Goal: Task Accomplishment & Management: Complete application form

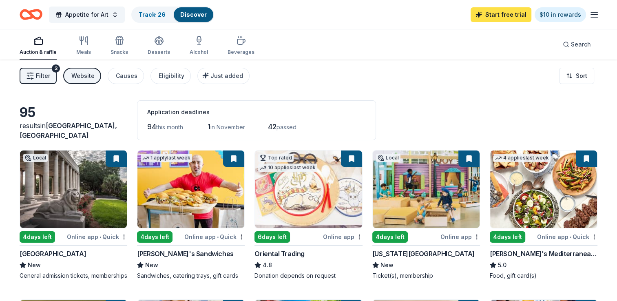
click at [492, 11] on link "Start free trial" at bounding box center [500, 14] width 61 height 15
click at [502, 14] on link "Start free trial" at bounding box center [500, 14] width 61 height 15
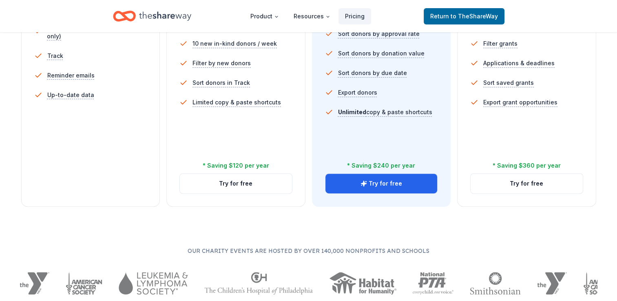
scroll to position [283, 0]
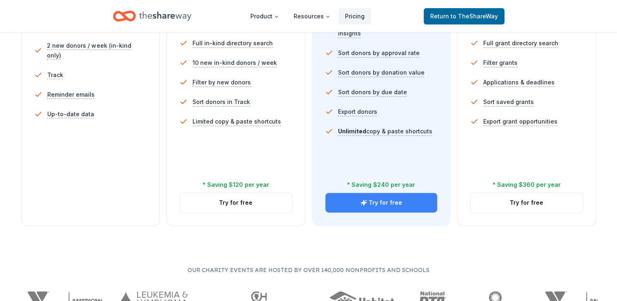
click at [379, 202] on button "Try for free" at bounding box center [381, 203] width 112 height 20
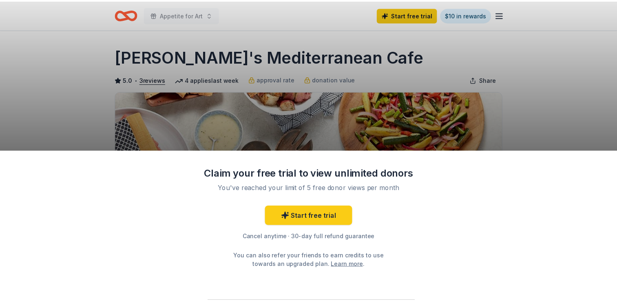
scroll to position [25, 0]
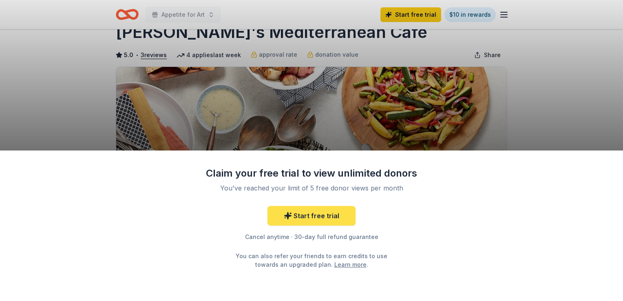
click at [313, 221] on link "Start free trial" at bounding box center [311, 216] width 88 height 20
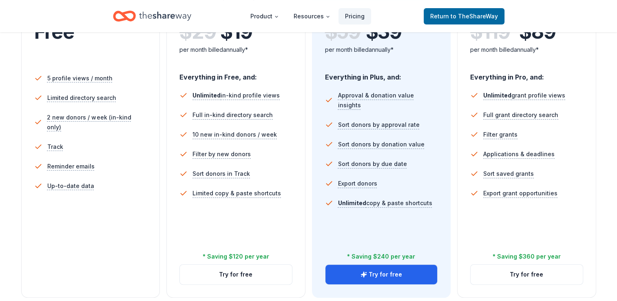
scroll to position [253, 0]
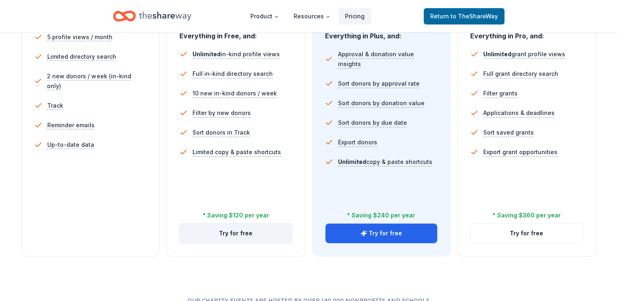
click at [242, 236] on button "Try for free" at bounding box center [236, 233] width 112 height 20
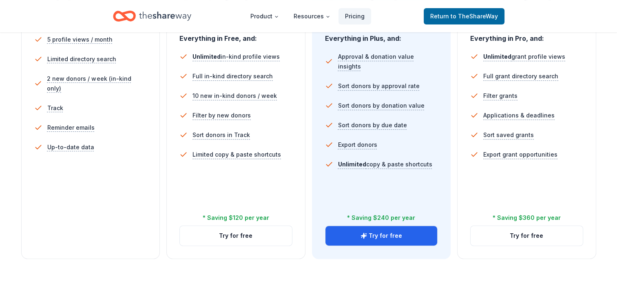
scroll to position [252, 0]
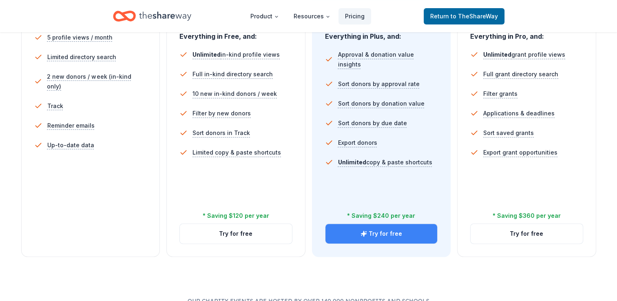
click at [373, 232] on button "Try for free" at bounding box center [381, 234] width 112 height 20
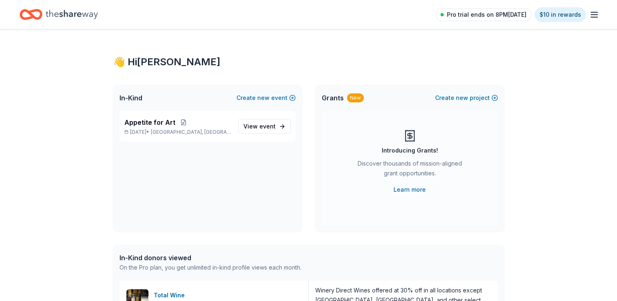
click at [478, 15] on span "Pro trial ends on 8PM, 10/17" at bounding box center [486, 15] width 79 height 10
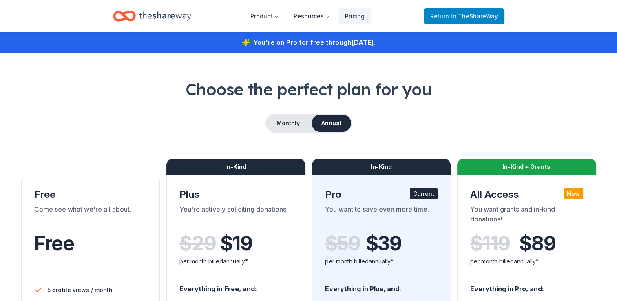
click at [480, 11] on span "Return to TheShareWay" at bounding box center [464, 16] width 68 height 10
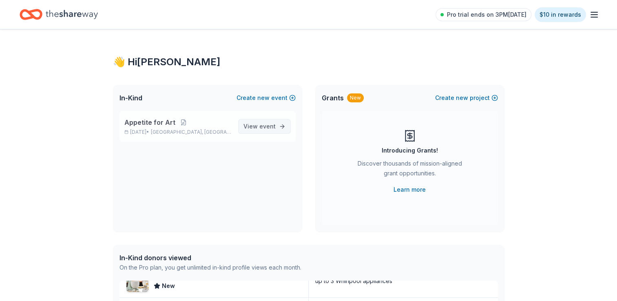
click at [259, 126] on span "View event" at bounding box center [259, 126] width 32 height 10
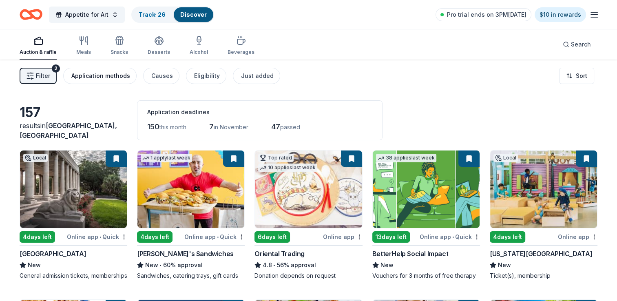
click at [84, 79] on div "Application methods" at bounding box center [100, 76] width 59 height 10
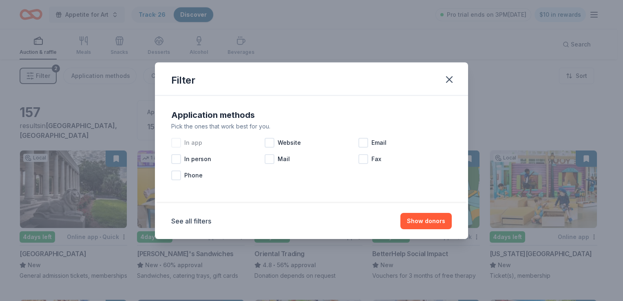
click at [177, 142] on div at bounding box center [176, 143] width 10 height 10
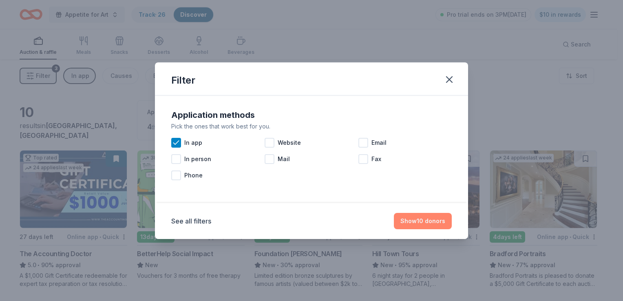
click at [419, 227] on button "Show 10 donors" at bounding box center [423, 221] width 58 height 16
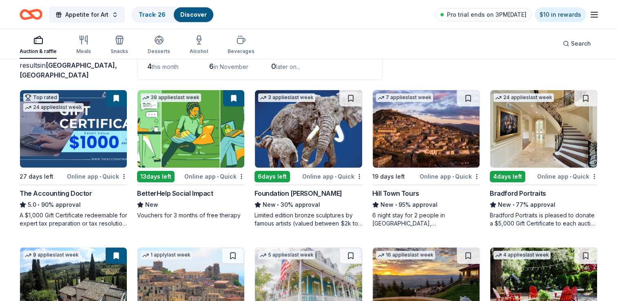
scroll to position [65, 0]
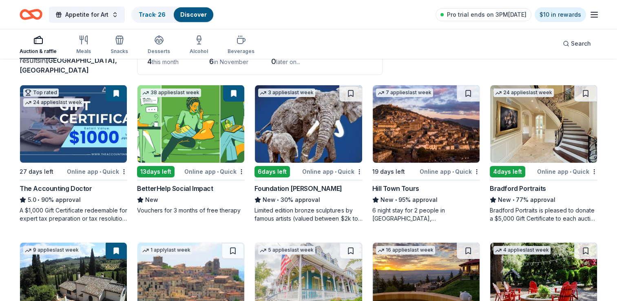
click at [303, 144] on img at bounding box center [308, 123] width 107 height 77
click at [520, 190] on div "Bradford Portraits" at bounding box center [518, 188] width 56 height 10
click at [175, 146] on img at bounding box center [190, 123] width 107 height 77
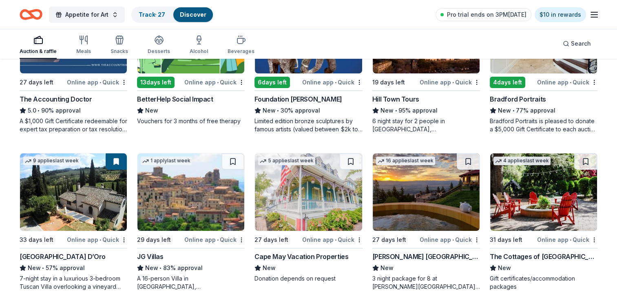
scroll to position [160, 0]
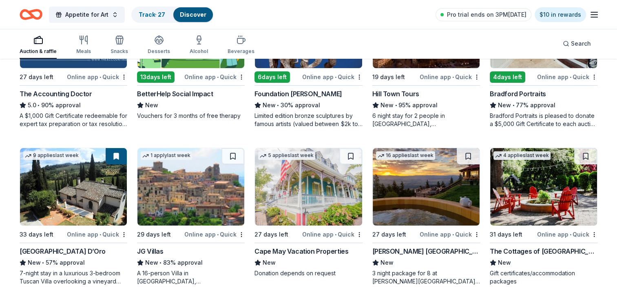
click at [181, 187] on img at bounding box center [190, 186] width 107 height 77
click at [305, 195] on img at bounding box center [308, 186] width 107 height 77
click at [358, 158] on button at bounding box center [351, 156] width 21 height 16
click at [351, 157] on button at bounding box center [351, 156] width 21 height 16
click at [401, 188] on img at bounding box center [426, 186] width 107 height 77
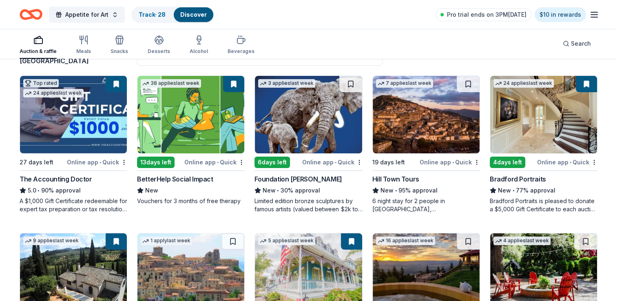
scroll to position [72, 0]
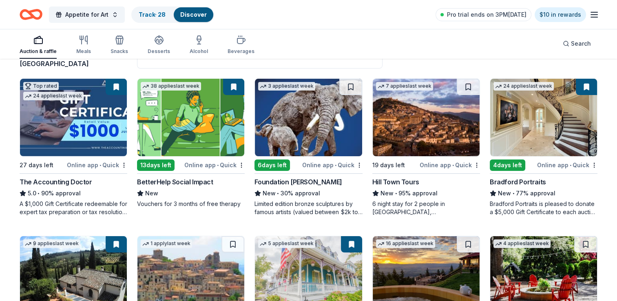
click at [121, 87] on button at bounding box center [116, 87] width 21 height 16
click at [152, 15] on link "Track · 28" at bounding box center [152, 14] width 27 height 7
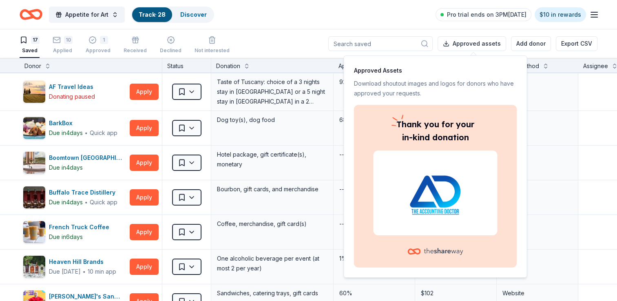
click at [484, 129] on p "Thank you for your in-kind donation" at bounding box center [435, 131] width 124 height 26
click at [457, 250] on icon at bounding box center [443, 251] width 39 height 7
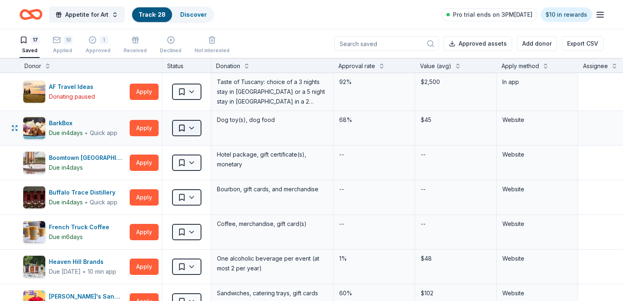
click at [196, 126] on html "Appetite for Art Track · 28 Discover Pro trial ends on 3PM, 10/17 $10 in reward…" at bounding box center [311, 150] width 623 height 301
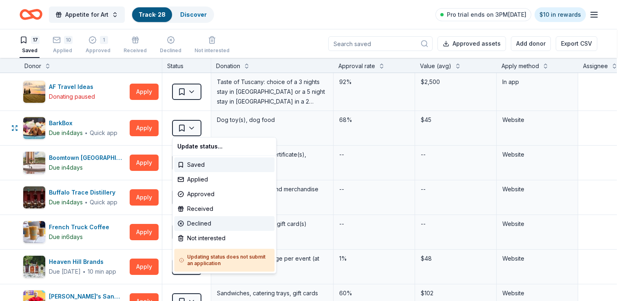
click at [197, 223] on div "Declined" at bounding box center [224, 223] width 100 height 15
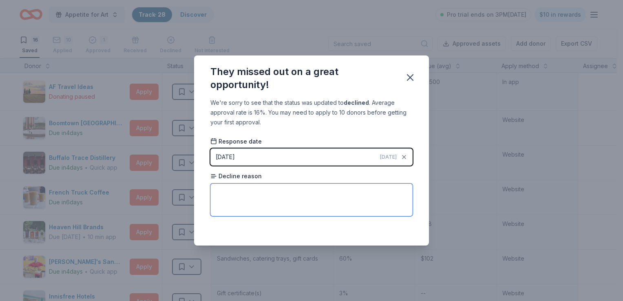
click at [353, 192] on textarea at bounding box center [311, 199] width 202 height 33
type textarea "not giving"
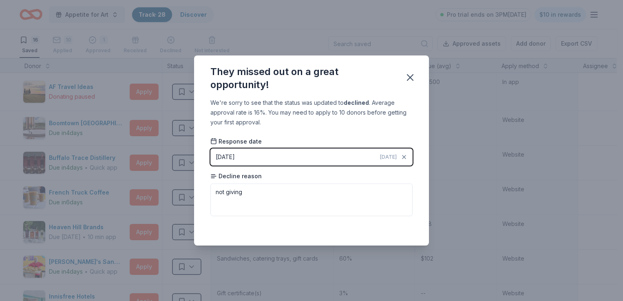
click at [404, 225] on div "Saved" at bounding box center [311, 228] width 202 height 10
click at [415, 77] on icon "button" at bounding box center [409, 77] width 11 height 11
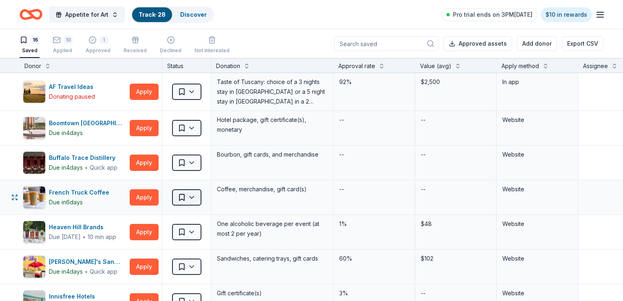
click at [193, 195] on html "Appetite for Art Track · 28 Discover Pro trial ends on 3PM, 10/17 $10 in reward…" at bounding box center [311, 150] width 623 height 301
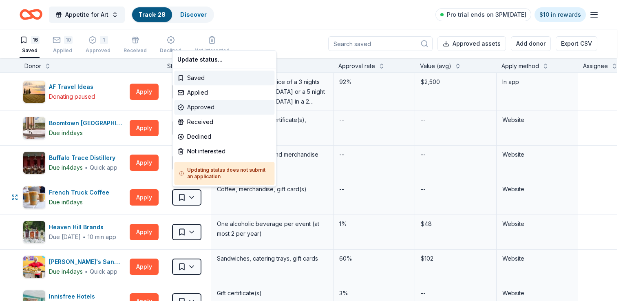
click at [201, 106] on div "Approved" at bounding box center [224, 107] width 100 height 15
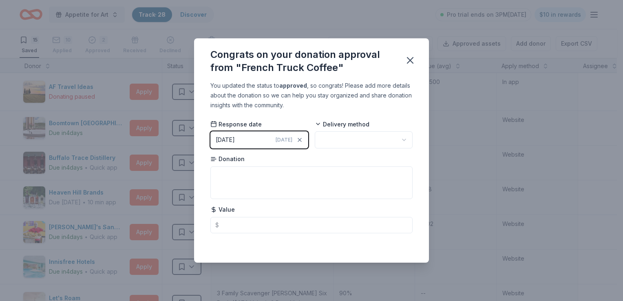
click at [228, 139] on div "10/10/2025" at bounding box center [225, 140] width 19 height 10
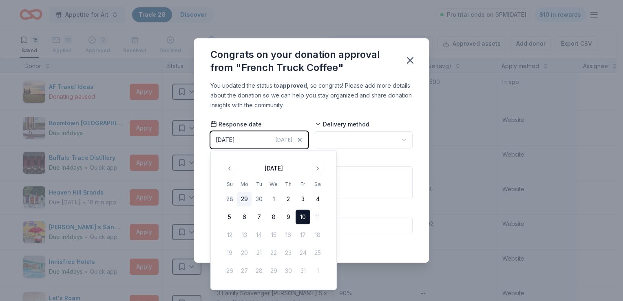
click at [245, 197] on button "29" at bounding box center [244, 199] width 15 height 15
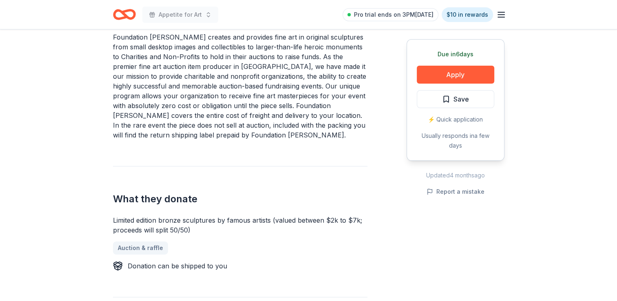
scroll to position [258, 0]
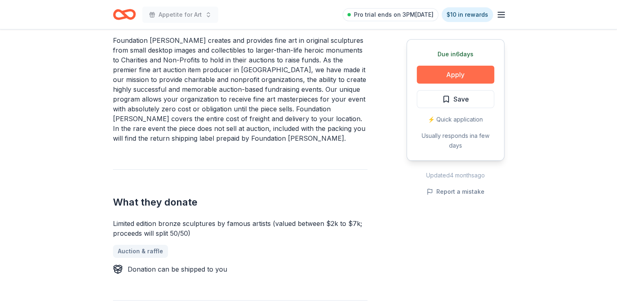
click at [465, 75] on button "Apply" at bounding box center [455, 75] width 77 height 18
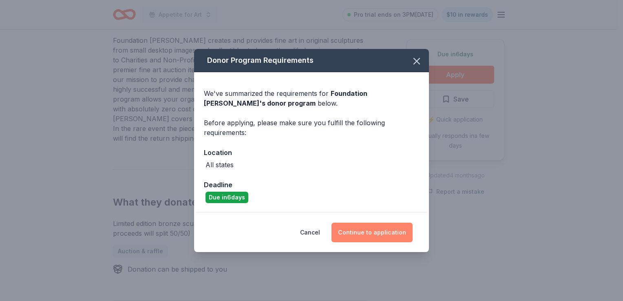
click at [388, 240] on button "Continue to application" at bounding box center [371, 233] width 81 height 20
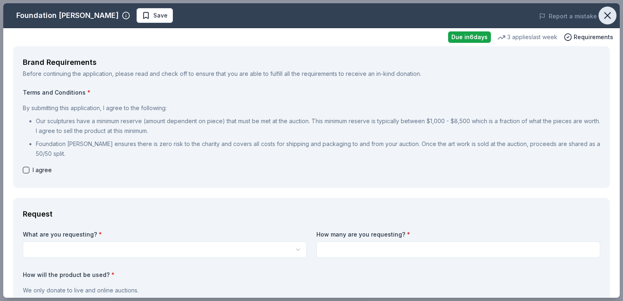
click at [605, 14] on icon "button" at bounding box center [608, 16] width 6 height 6
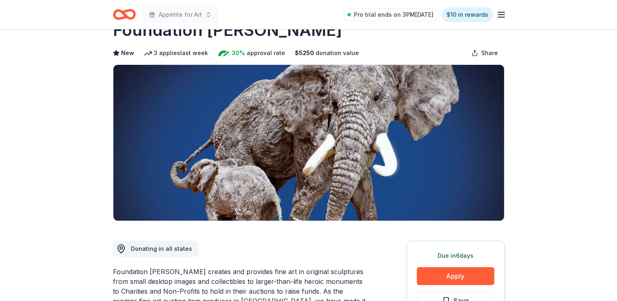
scroll to position [24, 0]
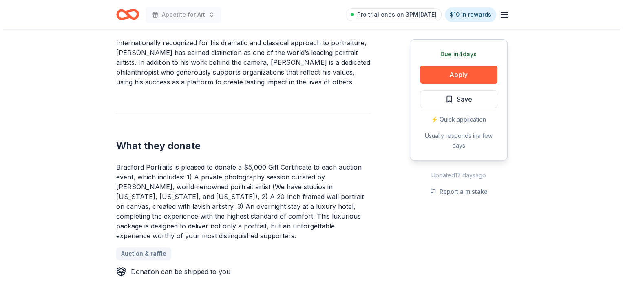
scroll to position [190, 0]
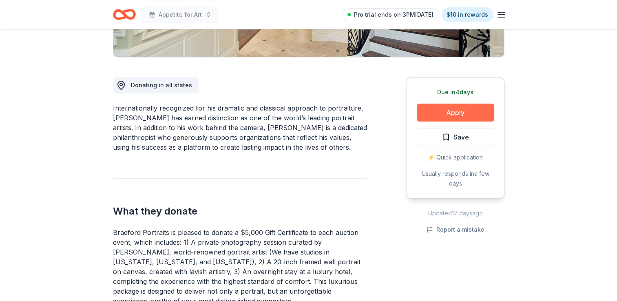
click at [483, 115] on button "Apply" at bounding box center [455, 113] width 77 height 18
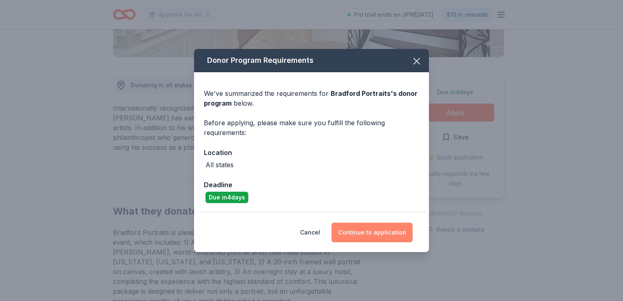
click at [358, 232] on button "Continue to application" at bounding box center [371, 233] width 81 height 20
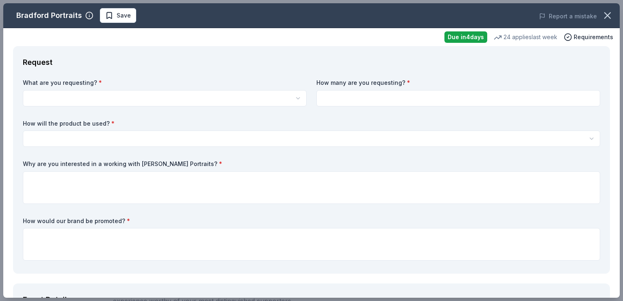
scroll to position [0, 0]
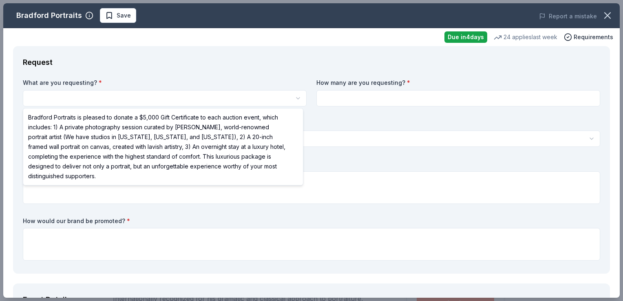
click at [208, 100] on html "Appetite for Art Save Apply Due in 4 days Share Bradford Portraits New 24 appli…" at bounding box center [311, 150] width 623 height 301
select select "Bradford Portraits is pleased to donate a $5,000 Gift Certificate to each aucti…"
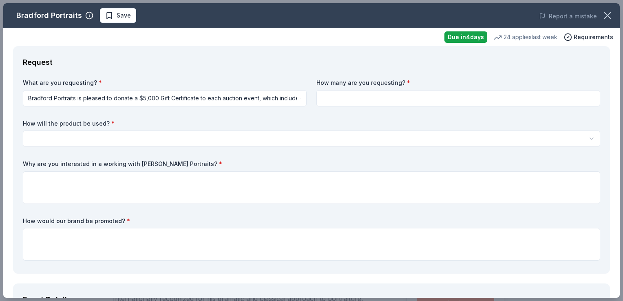
click at [358, 93] on input at bounding box center [458, 98] width 284 height 16
type input "1"
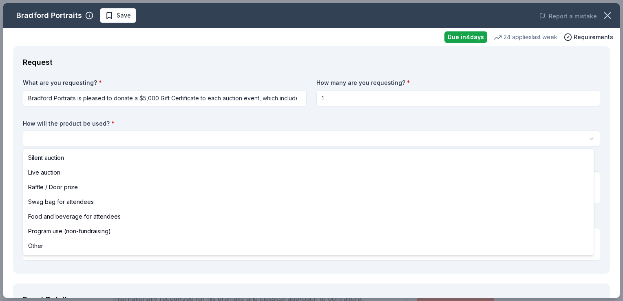
click at [247, 138] on html "Appetite for Art Save Apply Due in 4 days Share Bradford Portraits New 24 appli…" at bounding box center [311, 150] width 623 height 301
select select "silentAuction"
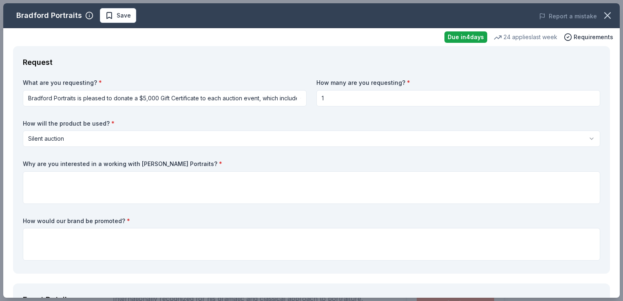
click at [221, 97] on html "Appetite for Art Save Apply Due in 4 days Share Bradford Portraits New 24 appli…" at bounding box center [311, 150] width 623 height 301
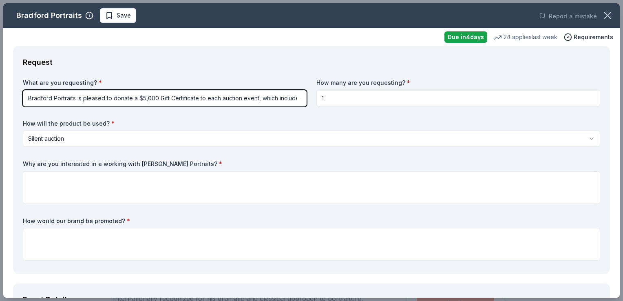
click at [141, 234] on html "Appetite for Art Save Apply Due in 4 days Share Bradford Portraits New 24 appli…" at bounding box center [311, 150] width 623 height 301
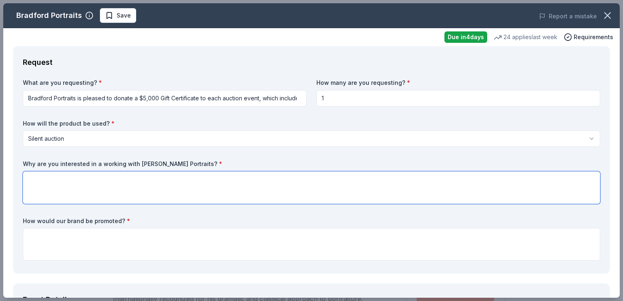
click at [143, 185] on textarea at bounding box center [311, 187] width 577 height 33
type textarea "Due to the brand's commitment to excellence and client experience."
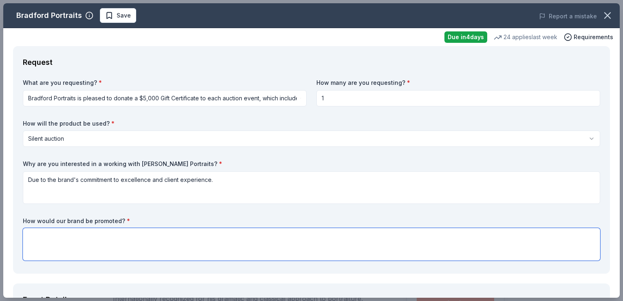
click at [99, 231] on textarea at bounding box center [311, 244] width 577 height 33
paste textarea "s a sponsor, your business will be publicly acknowledged via our social media c…"
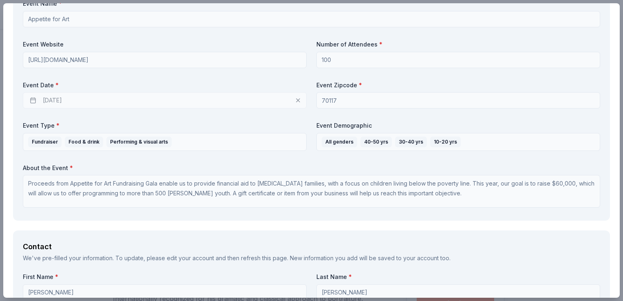
scroll to position [332, 0]
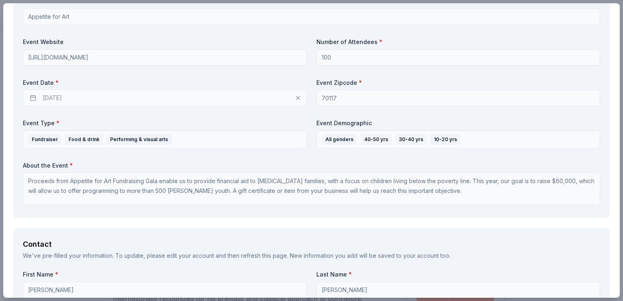
type textarea "As a sponsor, your business will be publicly acknowledged via our social media …"
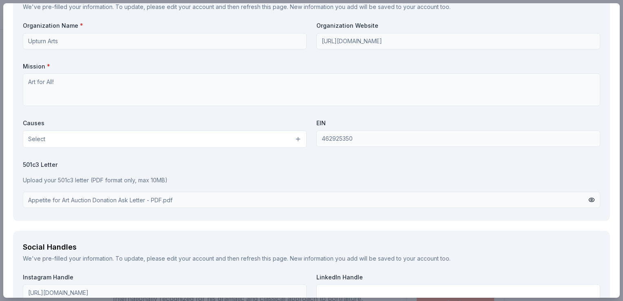
scroll to position [808, 0]
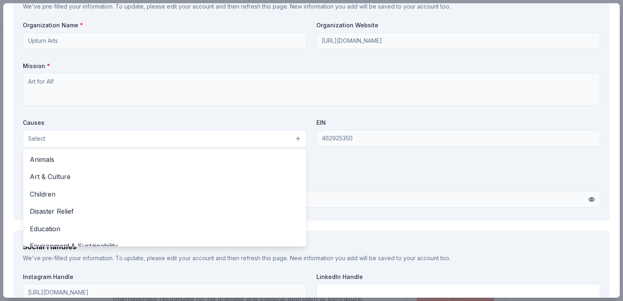
click at [245, 140] on button "Select" at bounding box center [165, 138] width 284 height 17
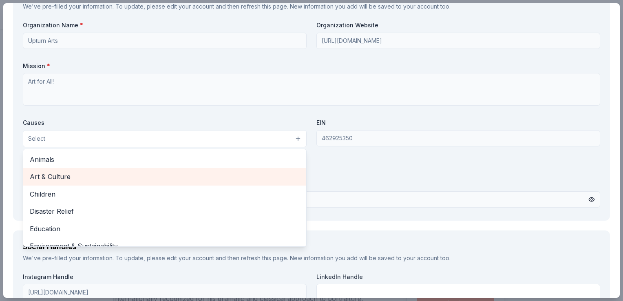
click at [146, 180] on span "Art & Culture" at bounding box center [165, 176] width 270 height 11
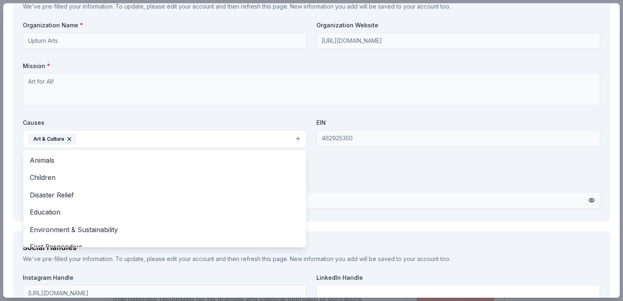
click at [172, 120] on div "Causes Art & Culture Animals Children Disaster Relief Education Environment & S…" at bounding box center [165, 133] width 284 height 29
click at [296, 137] on button "Art & Culture" at bounding box center [165, 139] width 284 height 18
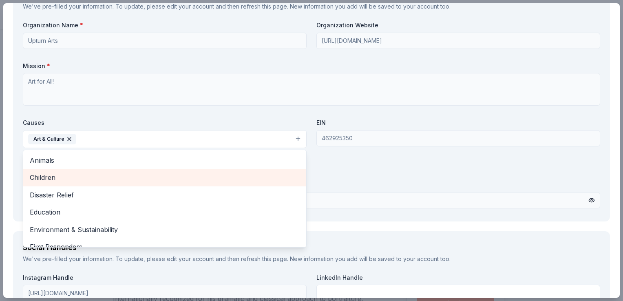
click at [46, 177] on span "Children" at bounding box center [165, 177] width 270 height 11
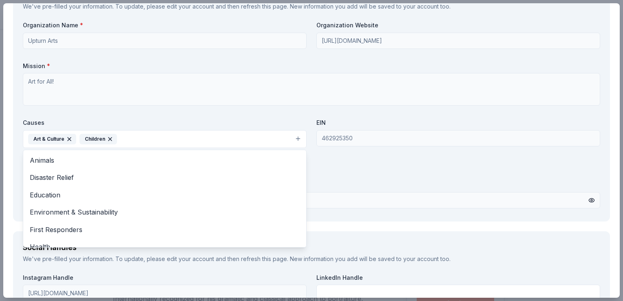
click at [454, 178] on div "Organization Name * Upturn Arts Organization Website http://upturnarts.org/ Mis…" at bounding box center [311, 116] width 577 height 190
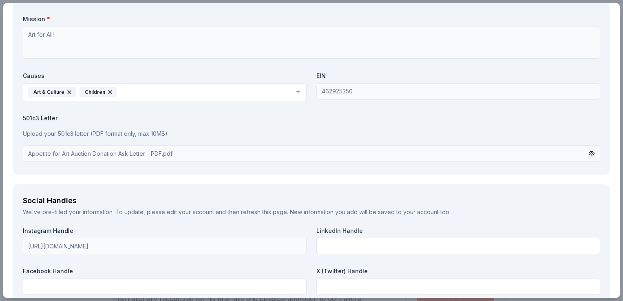
scroll to position [857, 0]
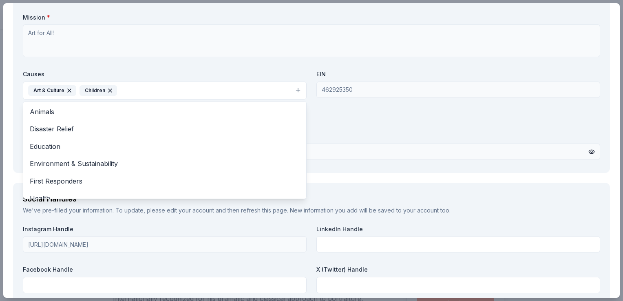
click at [292, 88] on button "Art & Culture Children" at bounding box center [165, 91] width 284 height 18
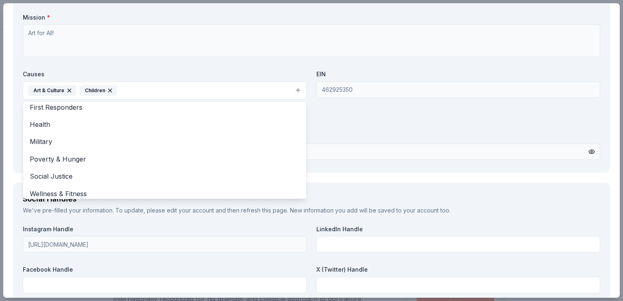
scroll to position [79, 0]
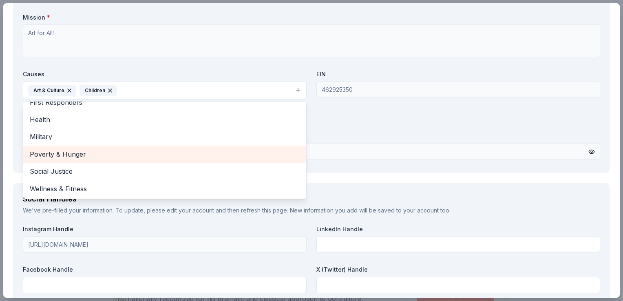
click at [88, 153] on span "Poverty & Hunger" at bounding box center [165, 154] width 270 height 11
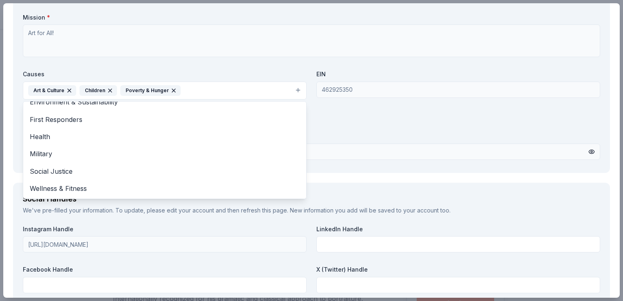
click at [405, 150] on div "Organization Name * Upturn Arts Organization Website http://upturnarts.org/ Mis…" at bounding box center [311, 68] width 577 height 190
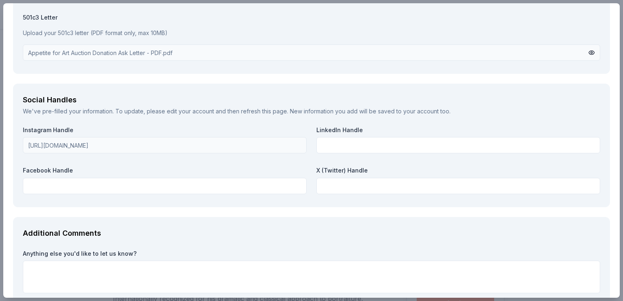
scroll to position [1006, 0]
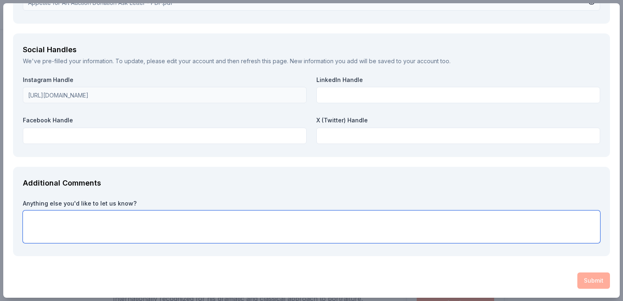
click at [318, 226] on textarea at bounding box center [311, 226] width 577 height 33
drag, startPoint x: 65, startPoint y: 219, endPoint x: 14, endPoint y: 219, distance: 50.5
click at [14, 219] on div "Additional Comments Anything else you'd like to let us know? Mission:" at bounding box center [311, 212] width 597 height 90
paste textarea "Upturn Arts is a fun and creative program that teaches children from the New Or…"
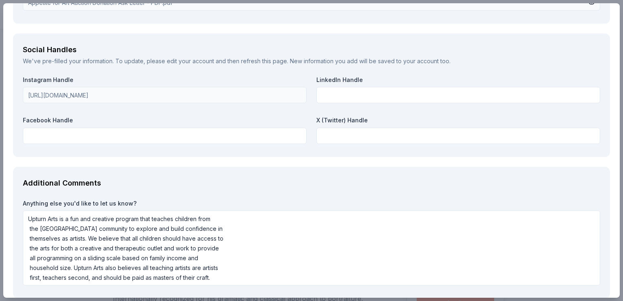
scroll to position [1048, 0]
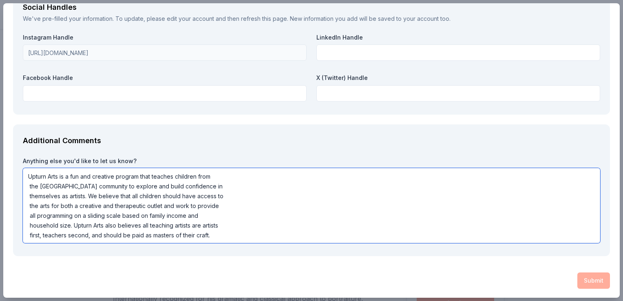
click at [73, 226] on textarea "Upturn Arts is a fun and creative program that teaches children from the New Or…" at bounding box center [311, 205] width 577 height 75
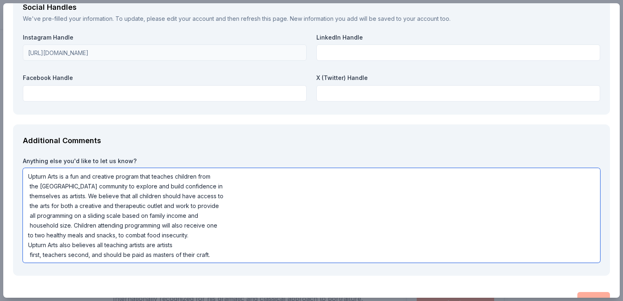
type textarea "Upturn Arts is a fun and creative program that teaches children from the New Or…"
drag, startPoint x: 28, startPoint y: 174, endPoint x: 269, endPoint y: 288, distance: 266.6
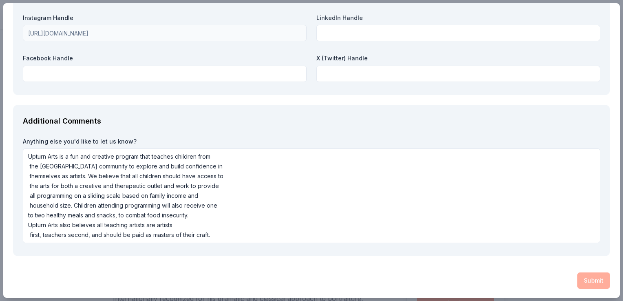
click at [590, 281] on div "Submit" at bounding box center [311, 280] width 597 height 16
click at [591, 276] on div "Submit" at bounding box center [311, 280] width 597 height 16
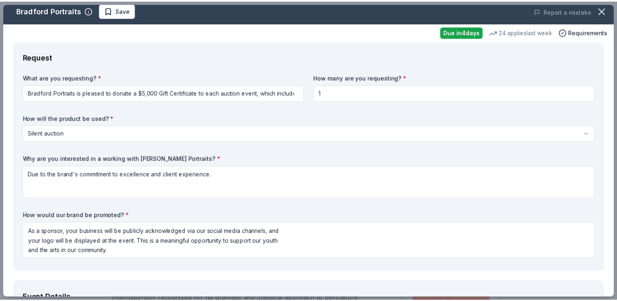
scroll to position [0, 0]
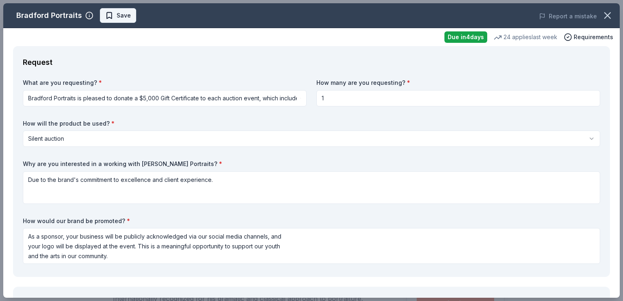
click at [108, 13] on span "Save" at bounding box center [118, 16] width 26 height 10
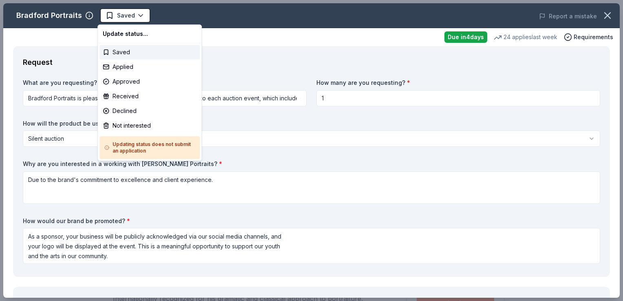
click at [140, 18] on html "Appetite for Art Saved Apply Due in 4 days Share Bradford Portraits New 24 appl…" at bounding box center [311, 150] width 623 height 301
click at [117, 59] on div "Saved" at bounding box center [149, 52] width 100 height 15
click at [118, 20] on html "Appetite for Art Saved Apply Due in 4 days Share Bradford Portraits New 24 appl…" at bounding box center [311, 150] width 623 height 301
click at [114, 67] on div "Applied" at bounding box center [149, 67] width 100 height 15
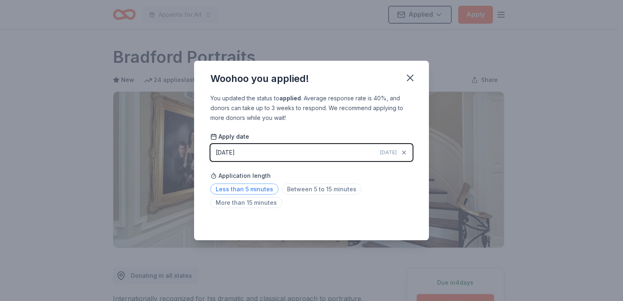
click at [257, 189] on span "Less than 5 minutes" at bounding box center [244, 188] width 68 height 11
click at [411, 74] on icon "button" at bounding box center [409, 77] width 11 height 11
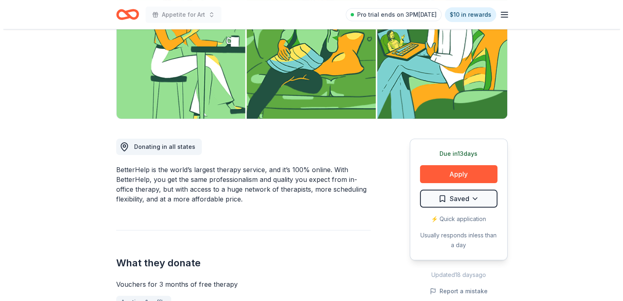
scroll to position [127, 0]
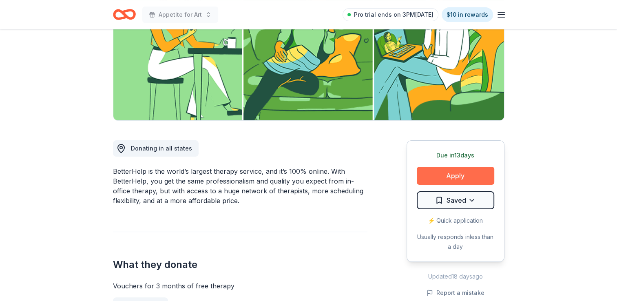
click at [457, 175] on button "Apply" at bounding box center [455, 176] width 77 height 18
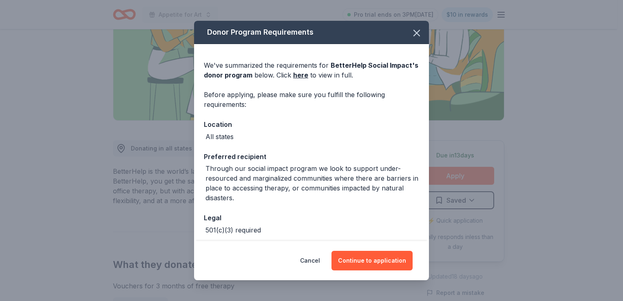
scroll to position [37, 0]
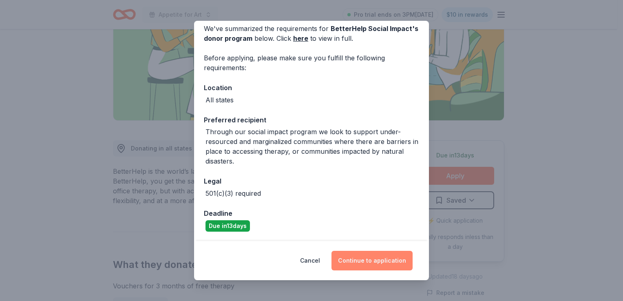
click at [357, 267] on button "Continue to application" at bounding box center [371, 261] width 81 height 20
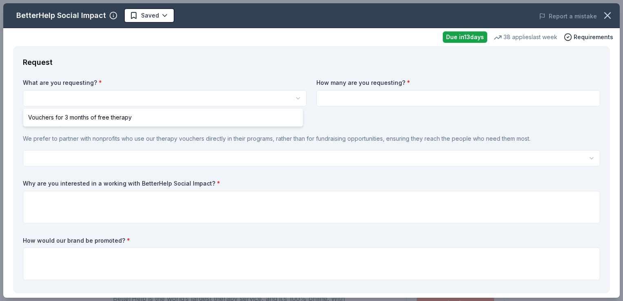
click at [130, 101] on html "Appetite for Art Pro trial ends on 3PM, 10/17 $10 in rewards Due in 13 days Sha…" at bounding box center [311, 150] width 623 height 301
select select "Vouchers for 3 months of free therapy"
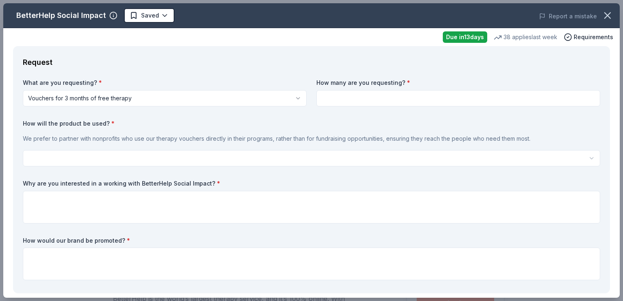
click at [369, 95] on input at bounding box center [458, 98] width 284 height 16
type input "1"
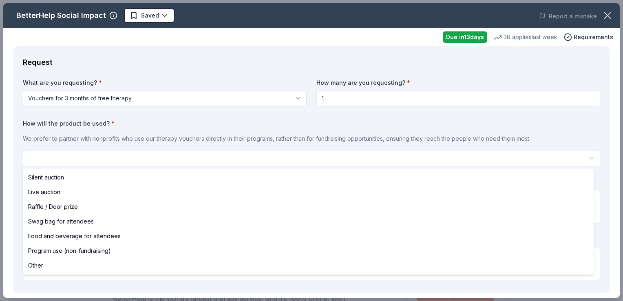
click at [149, 154] on html "Appetite for Art Saved Apply Due in 13 days Share BetterHelp Social Impact New …" at bounding box center [311, 150] width 623 height 301
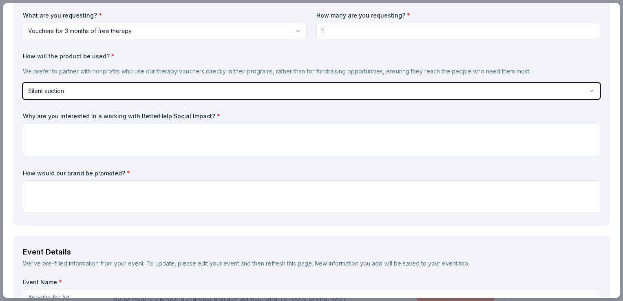
scroll to position [68, 0]
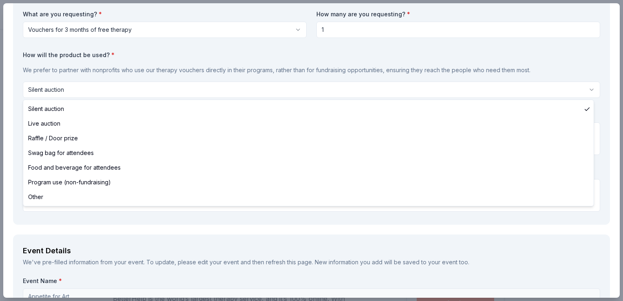
click at [57, 87] on html "Appetite for Art Saved Apply Due in 13 days Share BetterHelp Social Impact New …" at bounding box center [311, 150] width 623 height 301
select select "programUse"
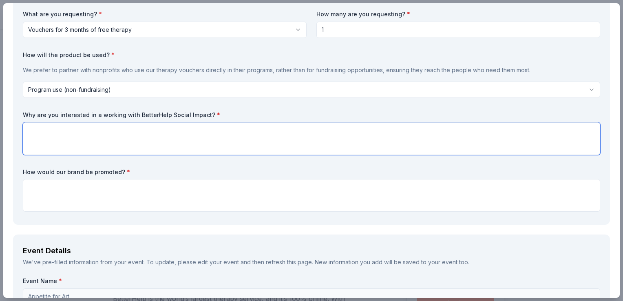
click at [144, 136] on textarea at bounding box center [311, 138] width 577 height 33
type textarea "Due to its commitment to reaching the people that need services the most"
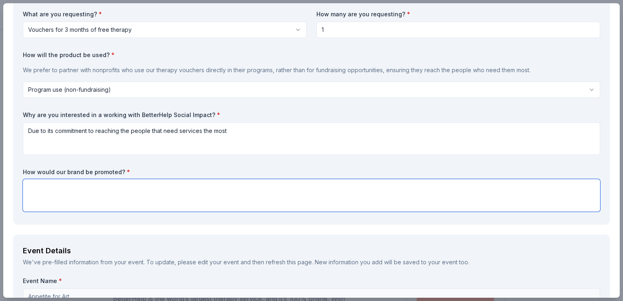
click at [160, 197] on textarea at bounding box center [311, 195] width 577 height 33
click at [137, 185] on textarea at bounding box center [311, 195] width 577 height 33
paste textarea "s a sponsor, your business will be publicly acknowledged via our social media c…"
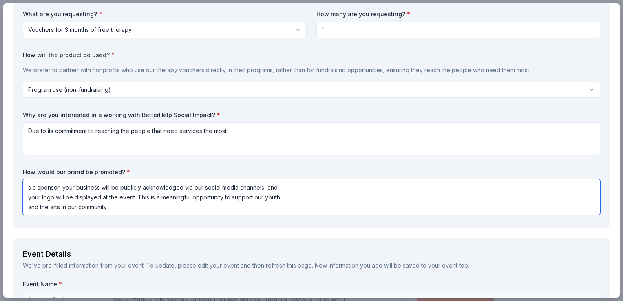
drag, startPoint x: 59, startPoint y: 190, endPoint x: 13, endPoint y: 179, distance: 47.0
click at [13, 179] on div "Request What are you requesting? * Vouchers for 3 months of free therapy Vouche…" at bounding box center [311, 103] width 597 height 250
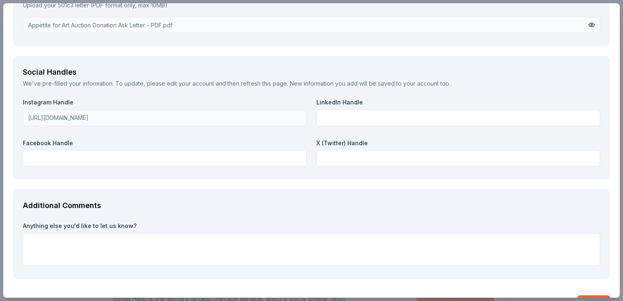
scroll to position [931, 0]
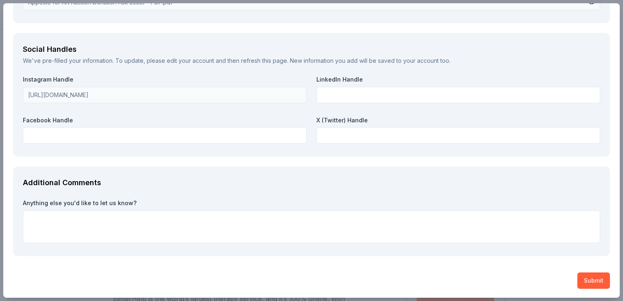
type textarea "At our next fundraiser, your business will be publicly acknowledged via our soc…"
click at [128, 219] on textarea at bounding box center [311, 226] width 577 height 33
paste textarea "Upturn Arts is a fun and creative program that teaches children from the New Or…"
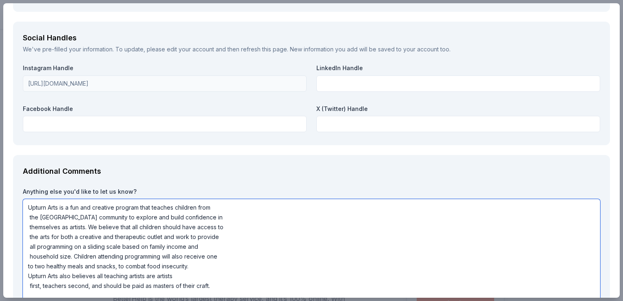
scroll to position [1003, 0]
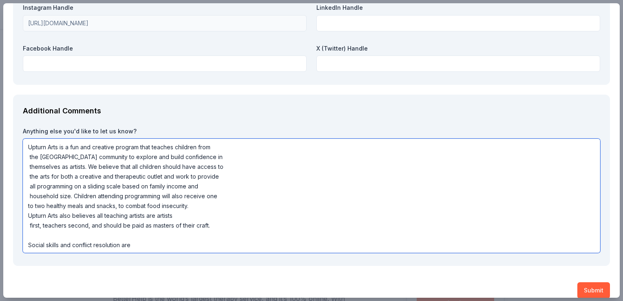
click at [73, 245] on textarea "Upturn Arts is a fun and creative program that teaches children from the New Or…" at bounding box center [311, 196] width 577 height 114
click at [176, 243] on textarea "Upturn Arts is a fun and creative program that teaches children from the New Or…" at bounding box center [311, 196] width 577 height 114
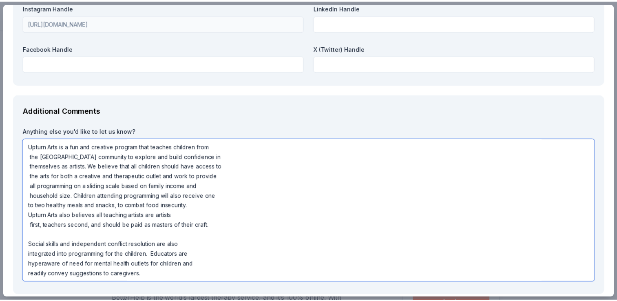
scroll to position [1042, 0]
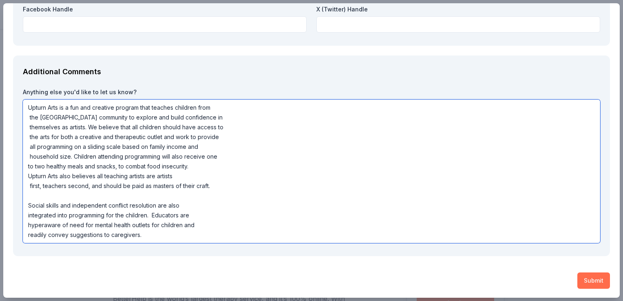
type textarea "Upturn Arts is a fun and creative program that teaches children from the New Or…"
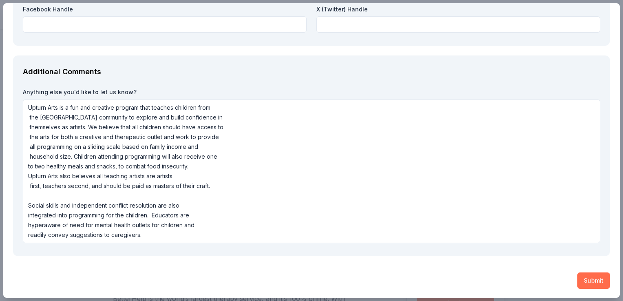
click at [582, 284] on button "Submit" at bounding box center [593, 280] width 33 height 16
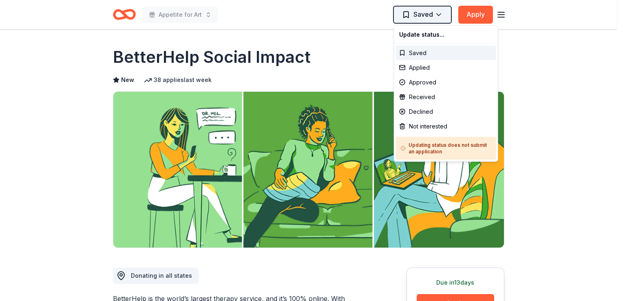
click at [431, 17] on html "Appetite for Art Saved Apply Due in 13 days Share BetterHelp Social Impact New …" at bounding box center [311, 150] width 623 height 301
click at [426, 71] on div "Applied" at bounding box center [446, 67] width 100 height 15
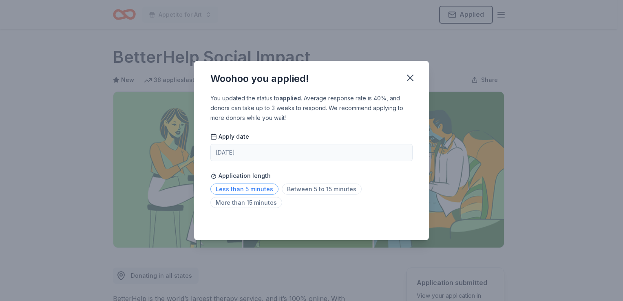
click at [241, 192] on span "Less than 5 minutes" at bounding box center [244, 188] width 68 height 11
click at [302, 192] on span "Between 5 to 15 minutes" at bounding box center [322, 188] width 80 height 11
click at [408, 80] on icon "button" at bounding box center [409, 77] width 11 height 11
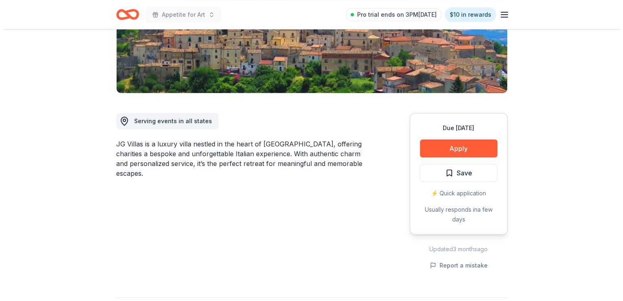
scroll to position [155, 0]
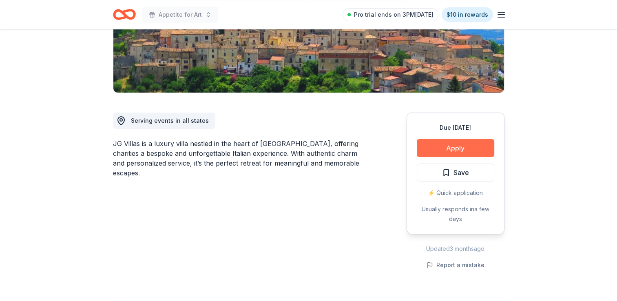
click at [465, 145] on button "Apply" at bounding box center [455, 148] width 77 height 18
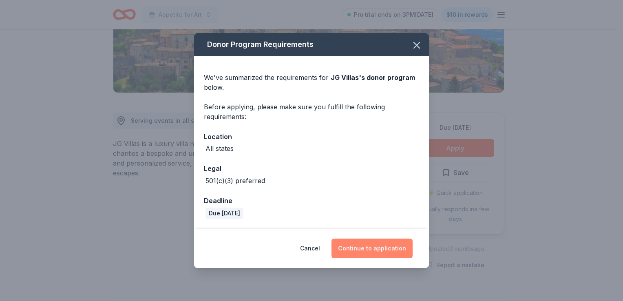
click at [372, 249] on button "Continue to application" at bounding box center [371, 248] width 81 height 20
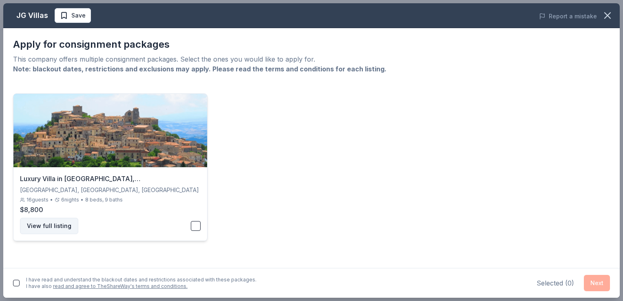
click at [51, 224] on button "View full listing" at bounding box center [49, 226] width 58 height 16
click at [199, 222] on button "button" at bounding box center [196, 226] width 10 height 10
click at [60, 226] on button "View full listing" at bounding box center [49, 226] width 58 height 16
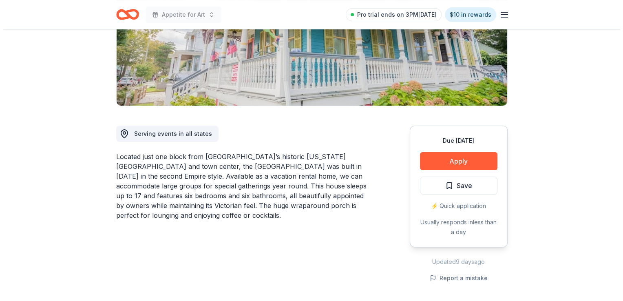
scroll to position [143, 0]
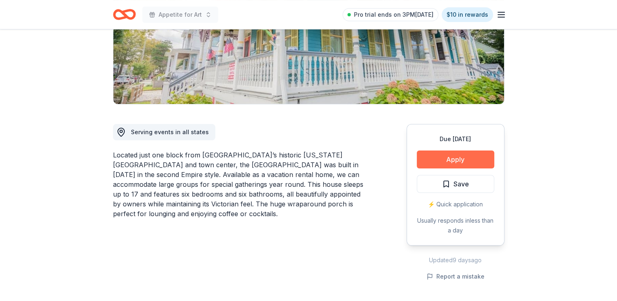
click at [447, 157] on button "Apply" at bounding box center [455, 159] width 77 height 18
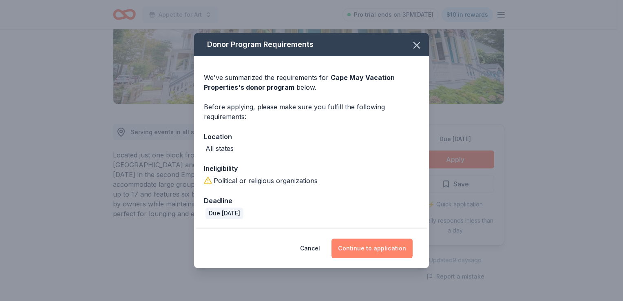
click at [372, 247] on button "Continue to application" at bounding box center [371, 248] width 81 height 20
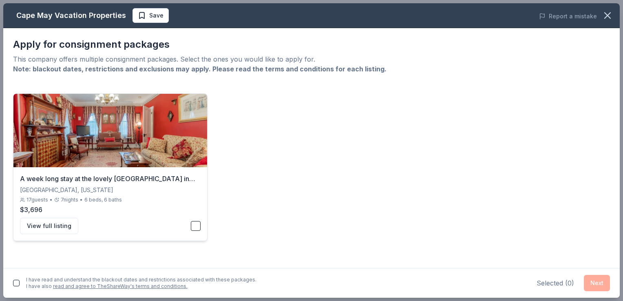
click at [201, 225] on button "button" at bounding box center [196, 226] width 10 height 10
click at [597, 283] on button "Next" at bounding box center [597, 283] width 26 height 16
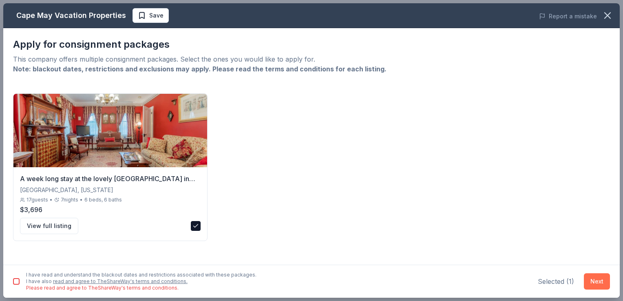
click at [598, 279] on button "Next" at bounding box center [597, 281] width 26 height 16
click at [18, 281] on button "button" at bounding box center [16, 281] width 7 height 7
click at [596, 280] on button "Next" at bounding box center [597, 281] width 26 height 16
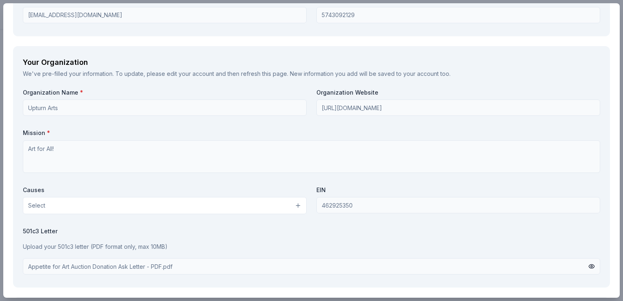
scroll to position [642, 0]
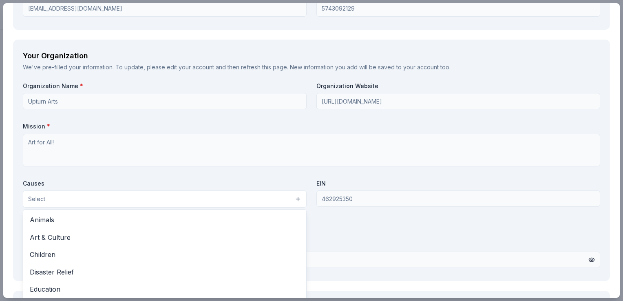
click at [291, 200] on button "Select" at bounding box center [165, 198] width 284 height 17
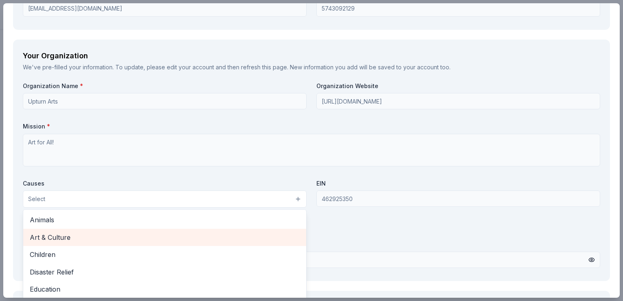
click at [103, 238] on span "Art & Culture" at bounding box center [165, 237] width 270 height 11
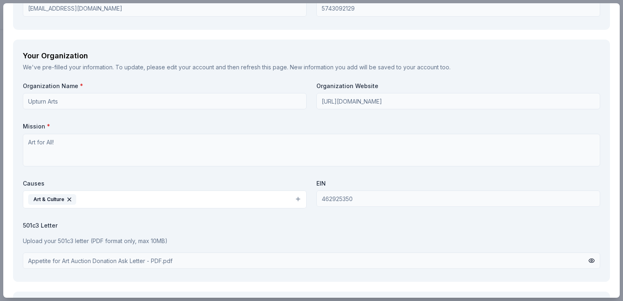
click at [98, 201] on button "Art & Culture" at bounding box center [165, 199] width 284 height 18
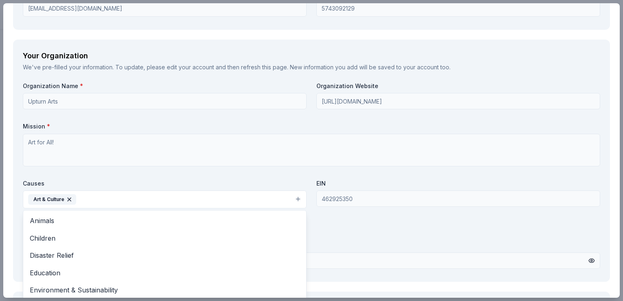
click at [292, 195] on button "Art & Culture" at bounding box center [165, 199] width 284 height 18
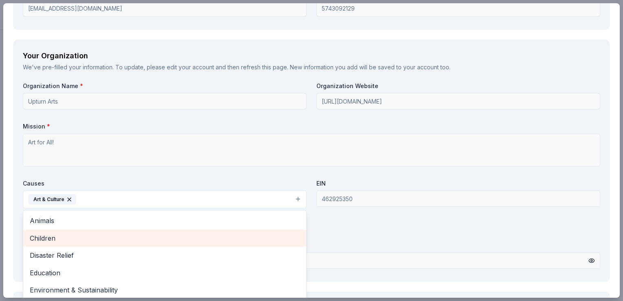
click at [171, 241] on span "Children" at bounding box center [165, 238] width 270 height 11
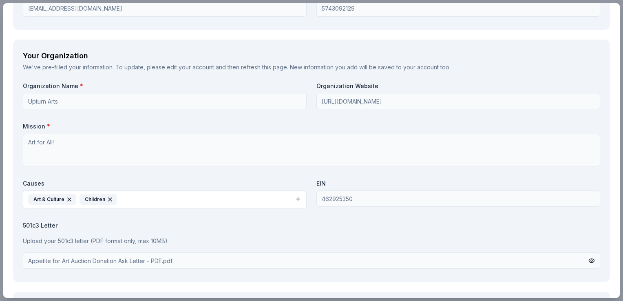
click at [298, 198] on button "Art & Culture Children" at bounding box center [165, 199] width 284 height 18
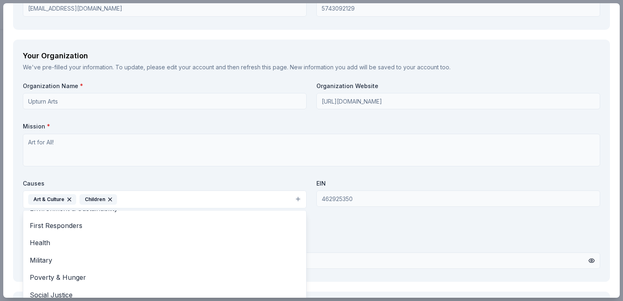
scroll to position [79, 0]
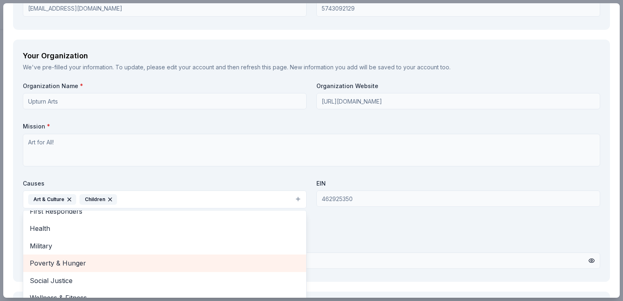
click at [99, 262] on span "Poverty & Hunger" at bounding box center [165, 263] width 270 height 11
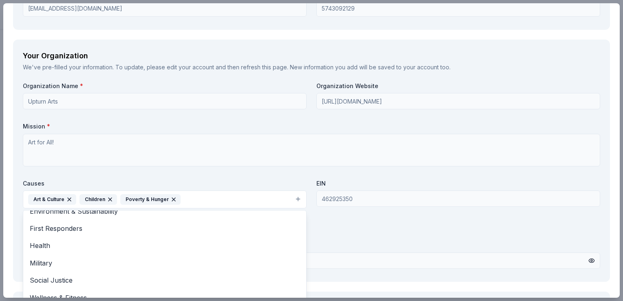
click at [390, 236] on div "Organization Name * Upturn Arts Organization Website http://upturnarts.org/ Mis…" at bounding box center [311, 177] width 577 height 190
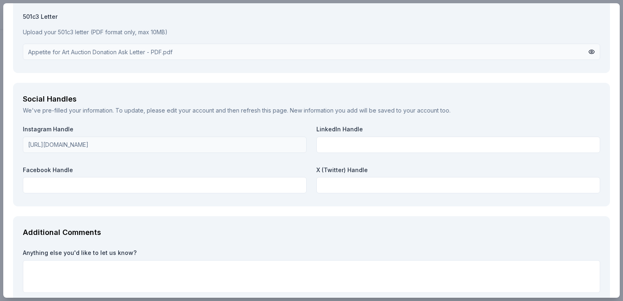
scroll to position [900, 0]
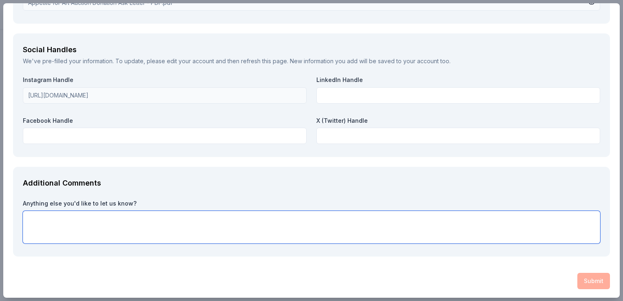
click at [253, 218] on textarea at bounding box center [311, 227] width 577 height 33
click at [244, 216] on textarea at bounding box center [311, 227] width 577 height 33
paste textarea "Upturn Arts is a fun and creative program that teaches children from the New Or…"
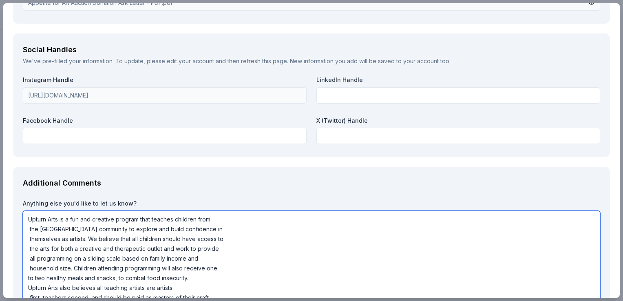
scroll to position [912, 0]
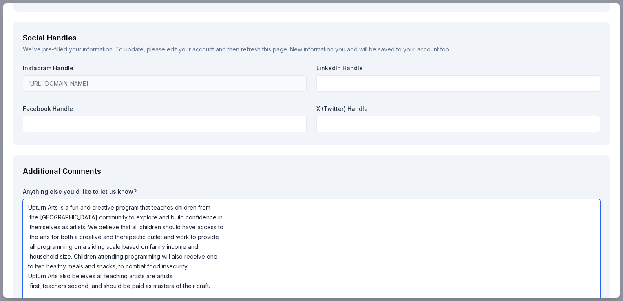
type textarea "Upturn Arts is a fun and creative program that teaches children from the New Or…"
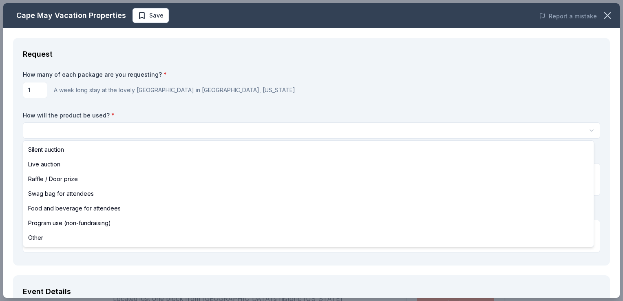
scroll to position [0, 0]
click at [376, 137] on html "Appetite for Art Save Apply Due in 27 days Share Cape May Vacation Properties N…" at bounding box center [311, 150] width 623 height 301
select select "liveAuction"
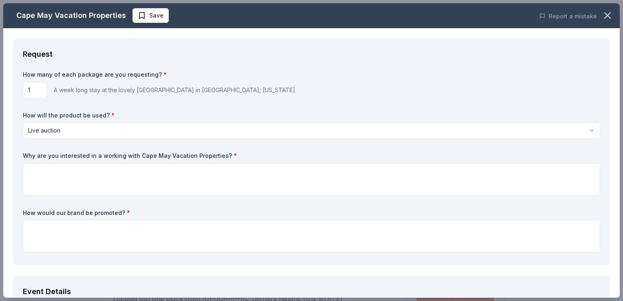
drag, startPoint x: 137, startPoint y: 156, endPoint x: 212, endPoint y: 148, distance: 76.2
click at [212, 148] on div "How many of each package are you requesting? * 1 A week long stay at the lovely…" at bounding box center [311, 163] width 577 height 185
drag, startPoint x: 218, startPoint y: 155, endPoint x: 148, endPoint y: 156, distance: 69.7
click at [148, 156] on label "Why are you interested in a working with Cape May Vacation Properties? *" at bounding box center [311, 156] width 577 height 8
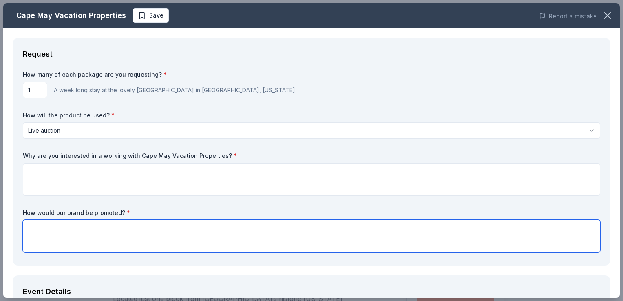
click at [222, 242] on textarea at bounding box center [311, 236] width 577 height 33
paste textarea "s a sponsor, your business will be publicly acknowledged via our social media c…"
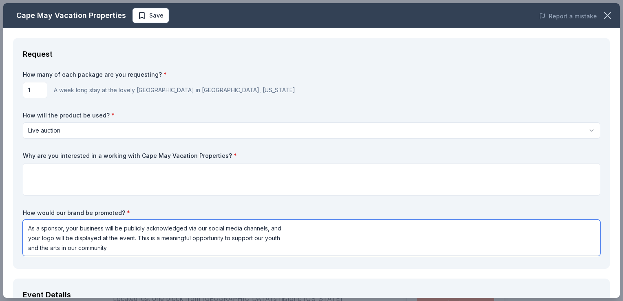
type textarea "As a sponsor, your business will be publicly acknowledged via our social media …"
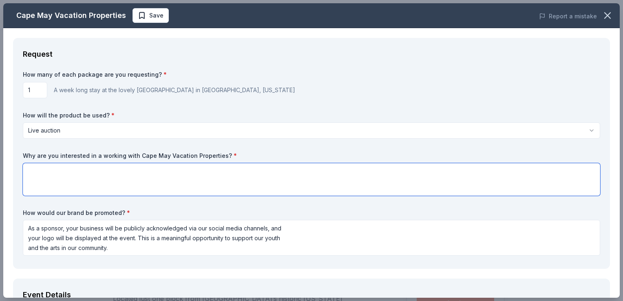
click at [134, 177] on textarea at bounding box center [311, 179] width 577 height 33
click at [149, 168] on textarea at bounding box center [311, 179] width 577 height 33
paste textarea "haritable activities."
click at [179, 172] on textarea "Due to their involvement in charitable activities." at bounding box center [311, 179] width 577 height 33
drag, startPoint x: 210, startPoint y: 172, endPoint x: 167, endPoint y: 168, distance: 43.8
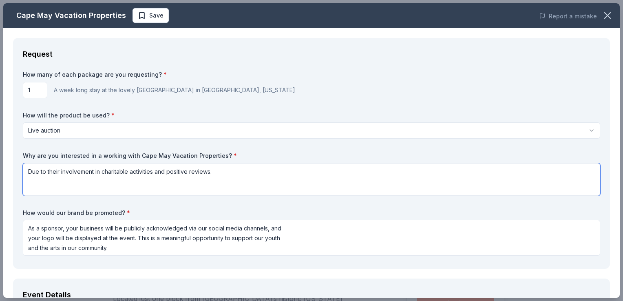
click at [167, 168] on textarea "Due to their involvement in charitable activities and positive reviews." at bounding box center [311, 179] width 577 height 33
type textarea "Due to their involvement in charitable activities and community support."
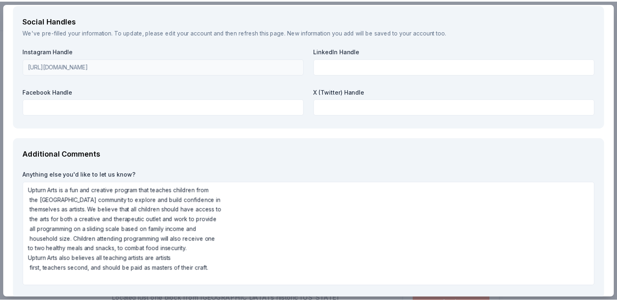
scroll to position [975, 0]
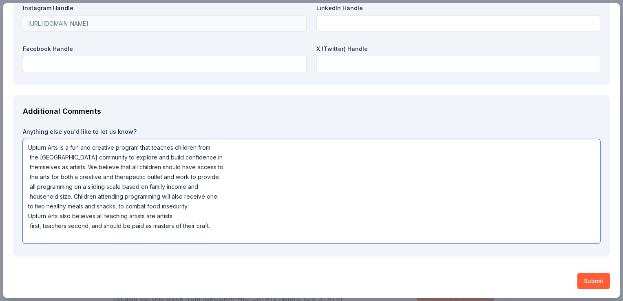
click at [228, 227] on textarea "Upturn Arts is a fun and creative program that teaches children from the New Or…" at bounding box center [311, 191] width 577 height 104
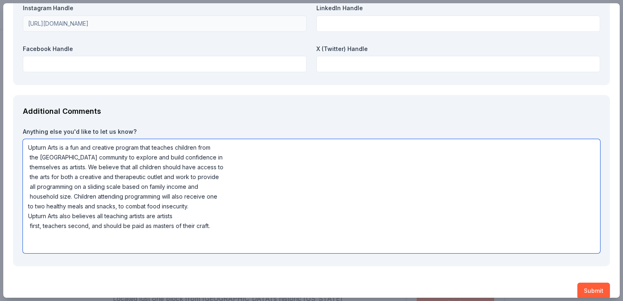
paste textarea "https://bizneworleans.com/upturn-arts-marks-15-years-of-programs-for-kids/"
type textarea "Upturn Arts is a fun and creative program that teaches children from the New Or…"
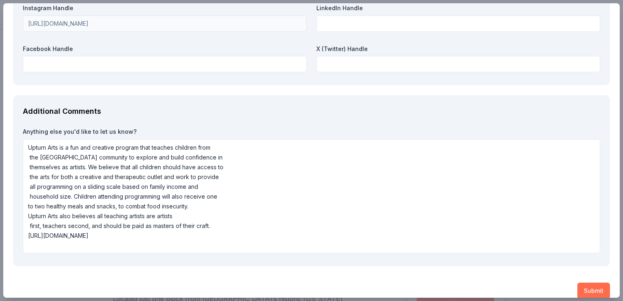
click at [581, 288] on button "Submit" at bounding box center [593, 290] width 33 height 16
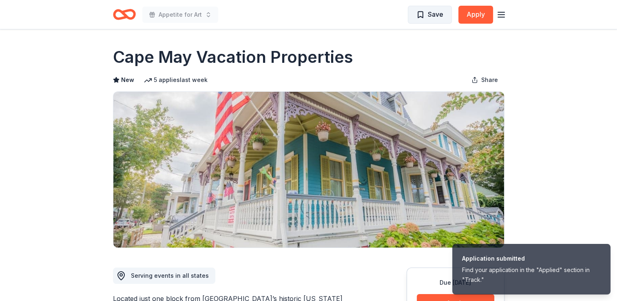
click at [430, 12] on span "Save" at bounding box center [435, 14] width 15 height 11
click at [421, 15] on span "Save" at bounding box center [429, 14] width 27 height 11
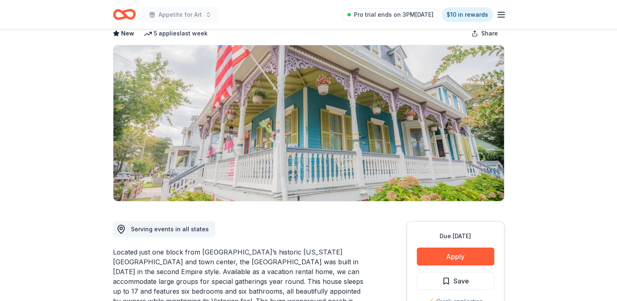
scroll to position [52, 0]
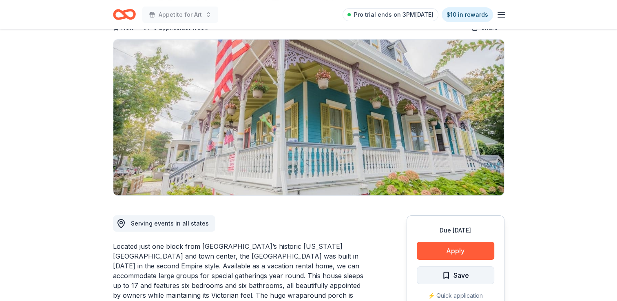
click at [460, 276] on span "Save" at bounding box center [460, 275] width 15 height 11
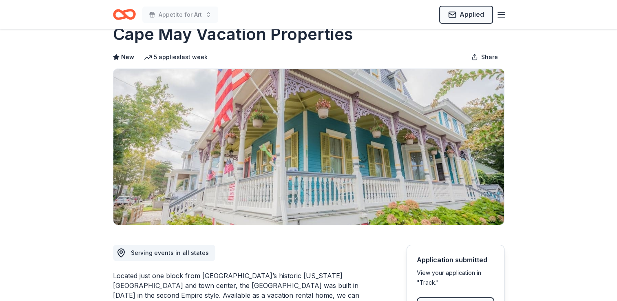
scroll to position [0, 0]
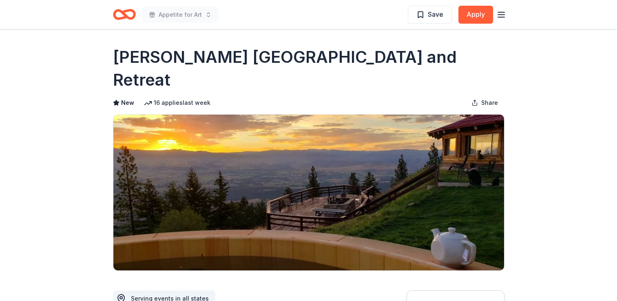
click at [124, 14] on icon "Home" at bounding box center [127, 14] width 13 height 8
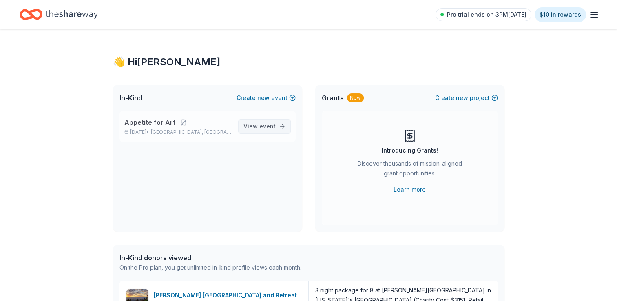
click at [256, 128] on span "View event" at bounding box center [259, 126] width 32 height 10
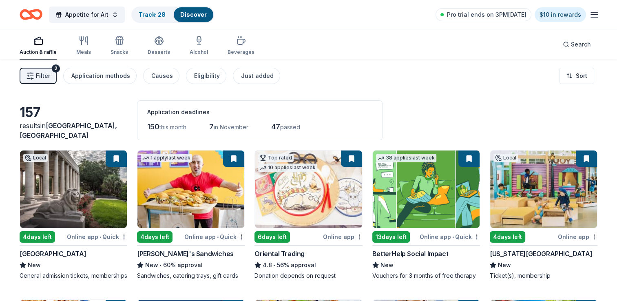
click at [163, 255] on div "[PERSON_NAME]'s Sandwiches" at bounding box center [185, 254] width 97 height 10
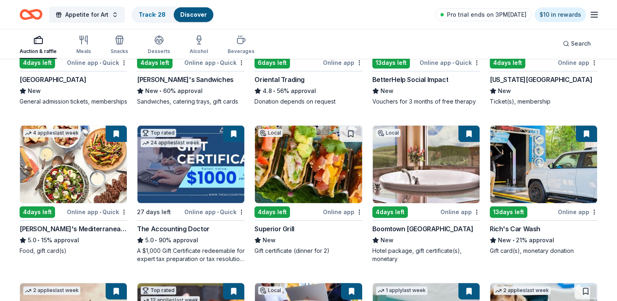
scroll to position [177, 0]
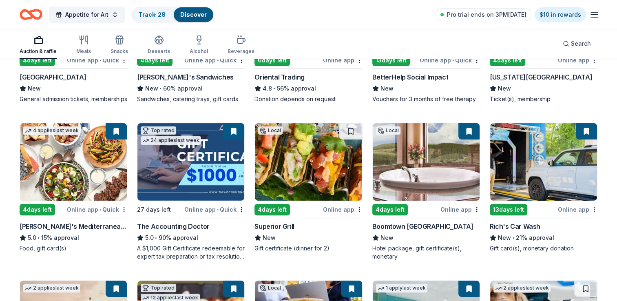
click at [68, 170] on img at bounding box center [73, 161] width 107 height 77
click at [316, 167] on img at bounding box center [308, 161] width 107 height 77
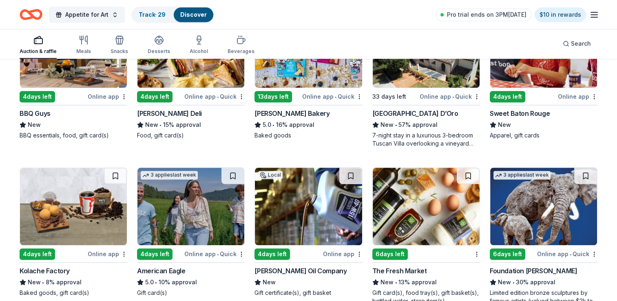
scroll to position [776, 0]
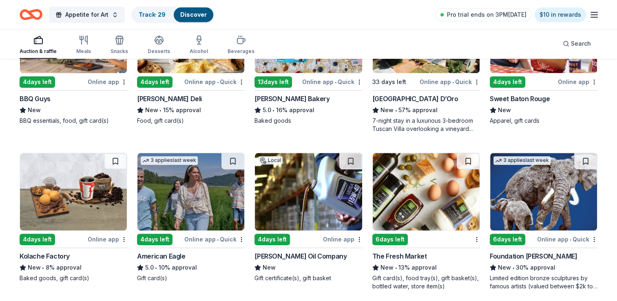
click at [87, 206] on img at bounding box center [73, 191] width 107 height 77
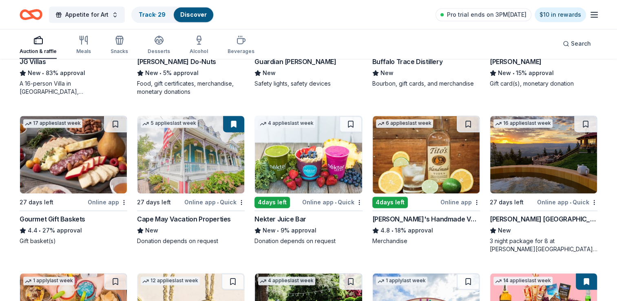
scroll to position [1114, 0]
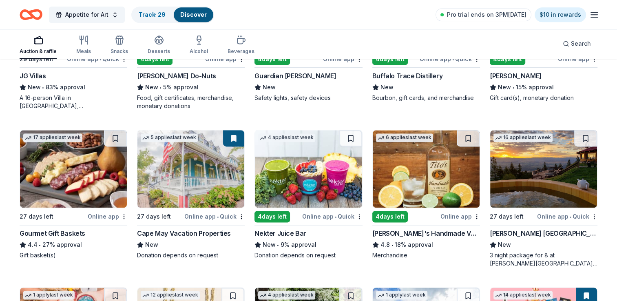
click at [59, 185] on img at bounding box center [73, 168] width 107 height 77
click at [426, 167] on img at bounding box center [426, 168] width 107 height 77
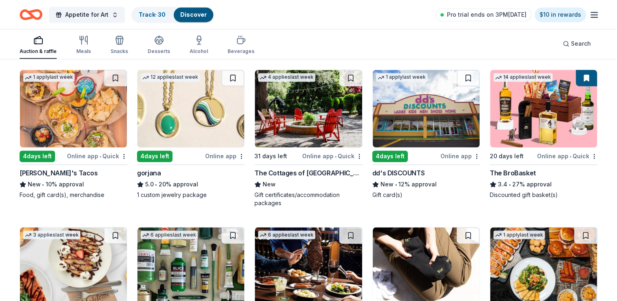
scroll to position [1335, 0]
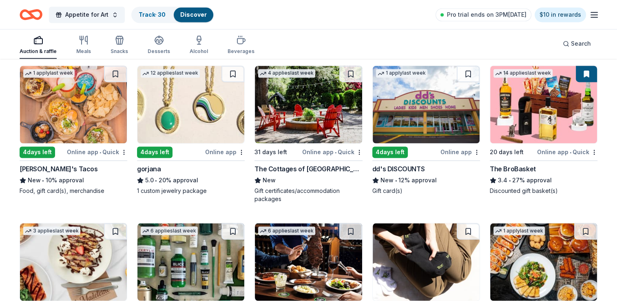
click at [187, 127] on img at bounding box center [190, 104] width 107 height 77
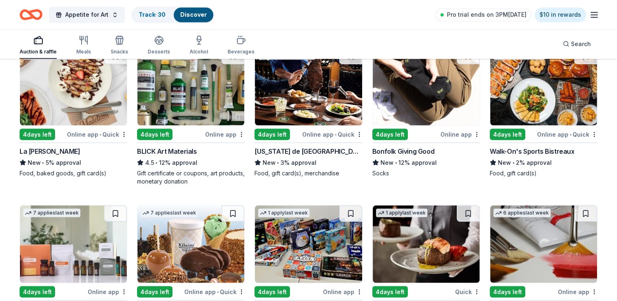
scroll to position [1525, 0]
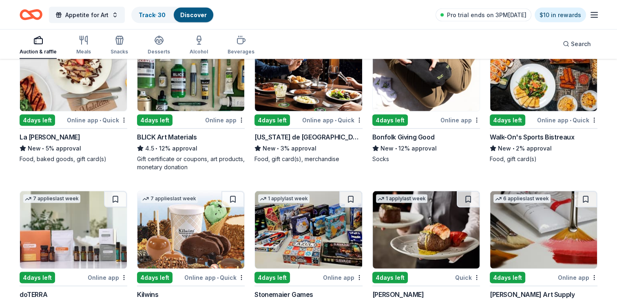
click at [189, 141] on div "BLICK Art Materials" at bounding box center [167, 137] width 60 height 10
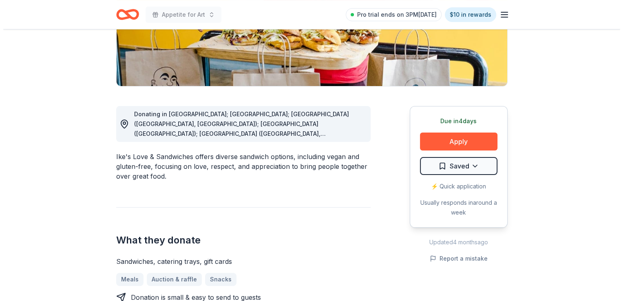
scroll to position [171, 0]
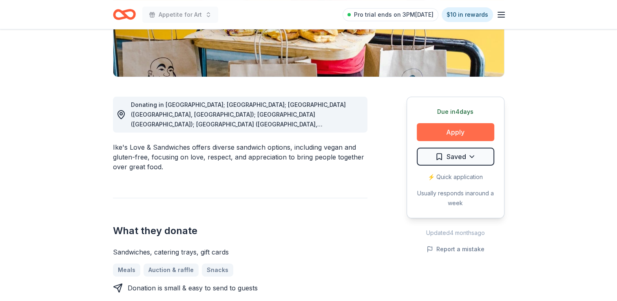
click at [460, 131] on button "Apply" at bounding box center [455, 132] width 77 height 18
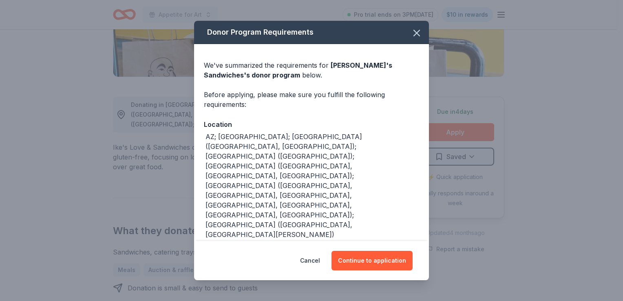
scroll to position [5, 0]
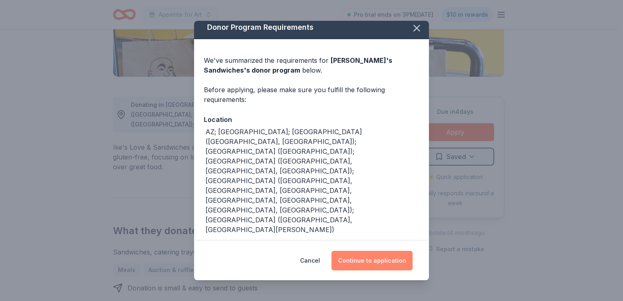
click at [370, 258] on button "Continue to application" at bounding box center [371, 261] width 81 height 20
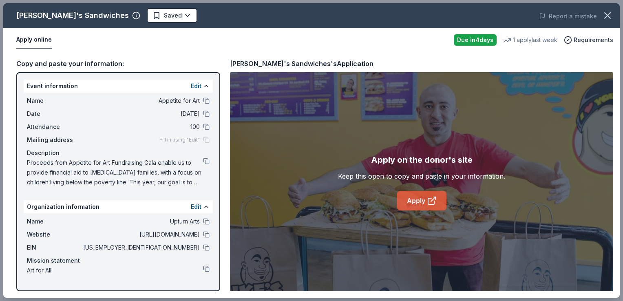
click at [423, 201] on link "Apply" at bounding box center [421, 201] width 49 height 20
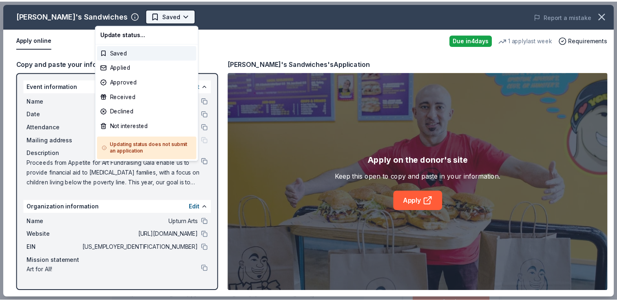
scroll to position [0, 0]
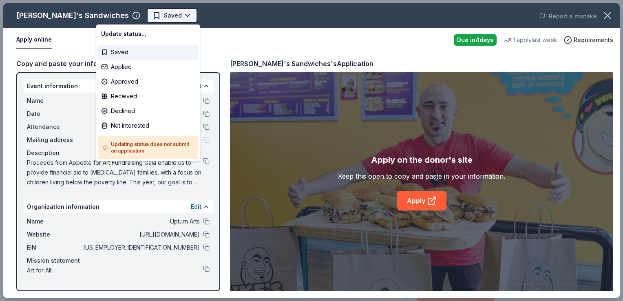
click at [127, 14] on html "Appetite for Art Saved Apply Due [DATE] Share Ike's Sandwiches New 1 apply last…" at bounding box center [311, 150] width 623 height 301
click at [129, 68] on div "Applied" at bounding box center [148, 67] width 100 height 15
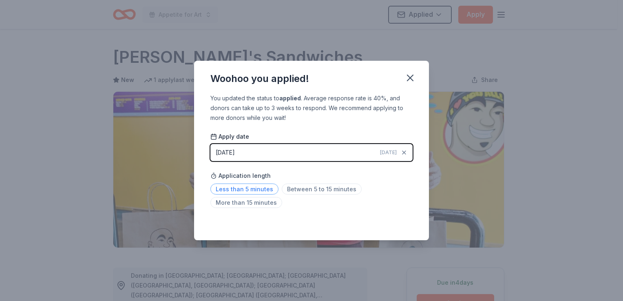
click at [257, 187] on span "Less than 5 minutes" at bounding box center [244, 188] width 68 height 11
click at [398, 223] on div "Saved" at bounding box center [311, 222] width 202 height 10
click at [408, 81] on icon "button" at bounding box center [409, 77] width 11 height 11
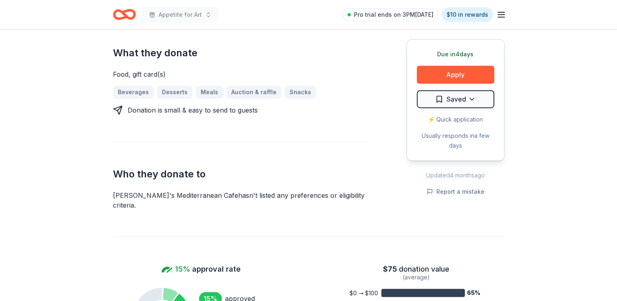
scroll to position [344, 0]
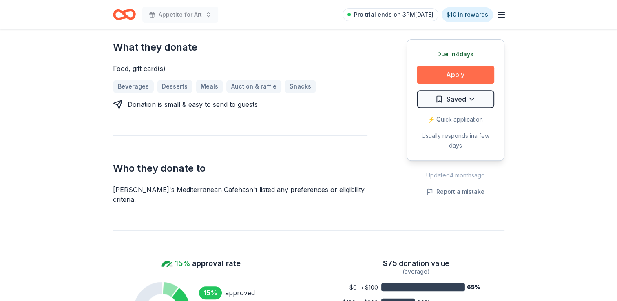
click at [469, 72] on button "Apply" at bounding box center [455, 75] width 77 height 18
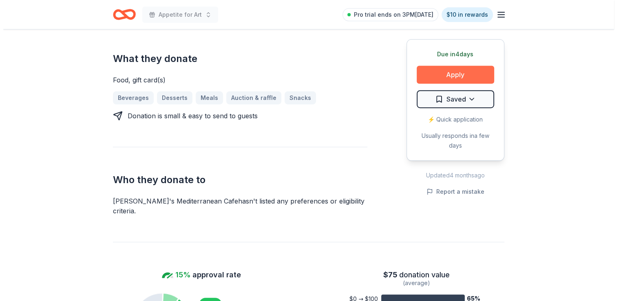
scroll to position [356, 0]
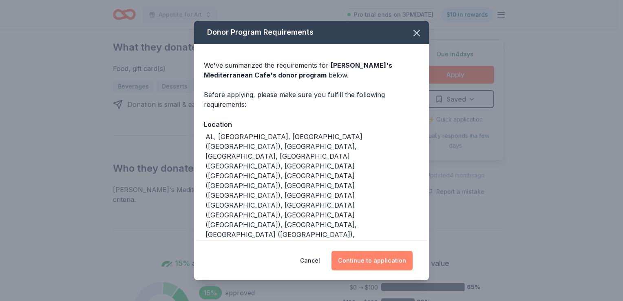
click at [355, 251] on button "Continue to application" at bounding box center [371, 261] width 81 height 20
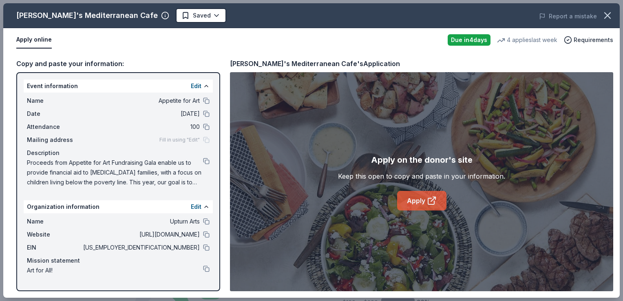
click at [423, 198] on link "Apply" at bounding box center [421, 201] width 49 height 20
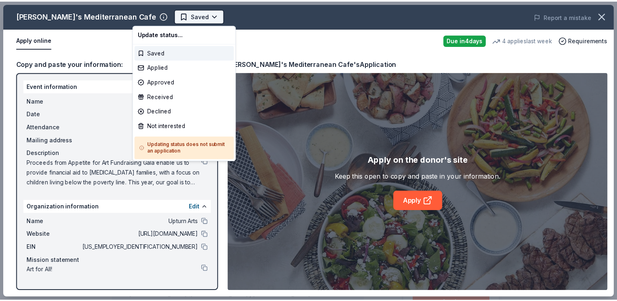
scroll to position [0, 0]
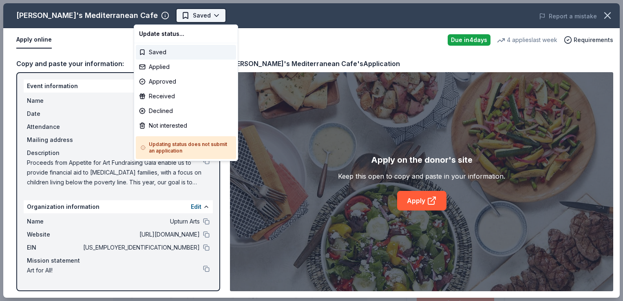
click at [168, 15] on body "Appetite for Art Saved Apply Due [DATE] Share Taziki's Mediterranean Cafe 5.0 •…" at bounding box center [308, 150] width 617 height 301
click at [163, 67] on div "Applied" at bounding box center [186, 67] width 100 height 15
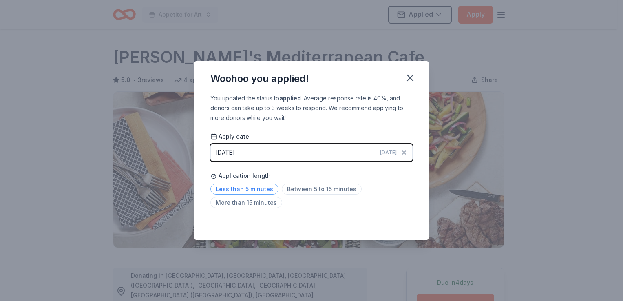
click at [254, 190] on span "Less than 5 minutes" at bounding box center [244, 188] width 68 height 11
click at [400, 224] on div "Saved" at bounding box center [311, 222] width 202 height 10
click at [412, 75] on icon "button" at bounding box center [409, 77] width 11 height 11
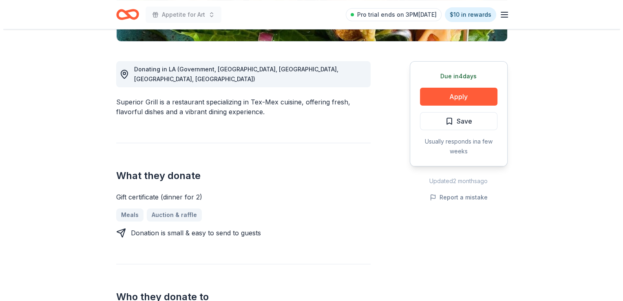
scroll to position [207, 0]
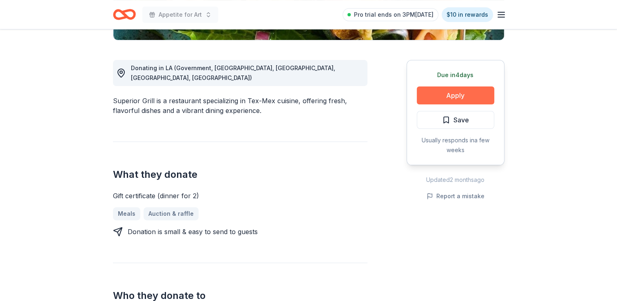
click at [448, 97] on button "Apply" at bounding box center [455, 95] width 77 height 18
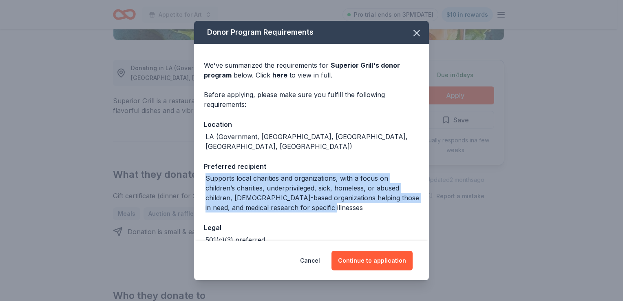
drag, startPoint x: 207, startPoint y: 169, endPoint x: 336, endPoint y: 201, distance: 132.8
click at [336, 201] on div "Supports local charities and organizations, with a focus on children’s charitie…" at bounding box center [312, 192] width 214 height 39
copy div "Supports local charities and organizations, with a focus on children’s charitie…"
click at [360, 258] on button "Continue to application" at bounding box center [371, 261] width 81 height 20
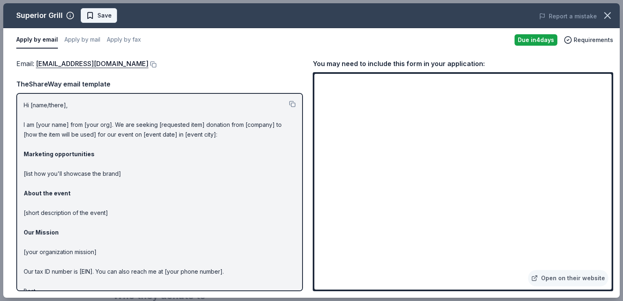
click at [96, 21] on button "Save" at bounding box center [99, 15] width 36 height 15
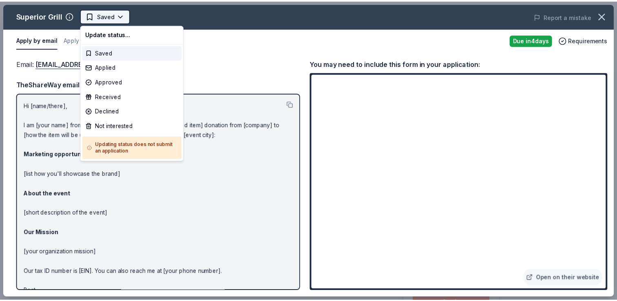
scroll to position [0, 0]
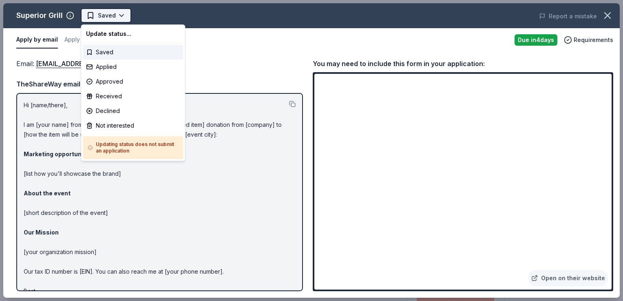
click at [124, 14] on html "Appetite for Art Saved Apply Due in 4 days Share Superior Grill New Share Donat…" at bounding box center [311, 150] width 623 height 301
click at [119, 68] on div "Applied" at bounding box center [133, 67] width 100 height 15
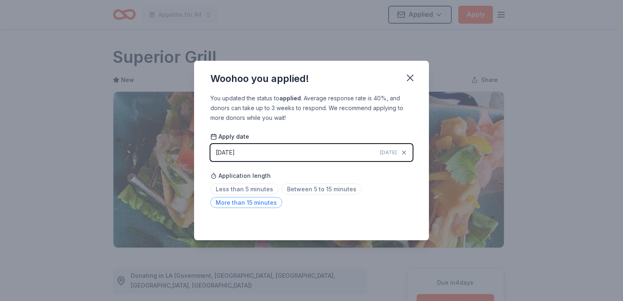
click at [249, 206] on span "More than 15 minutes" at bounding box center [246, 202] width 72 height 11
click at [408, 74] on icon "button" at bounding box center [409, 77] width 11 height 11
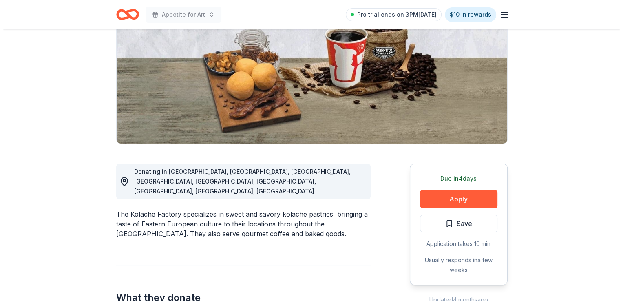
scroll to position [113, 0]
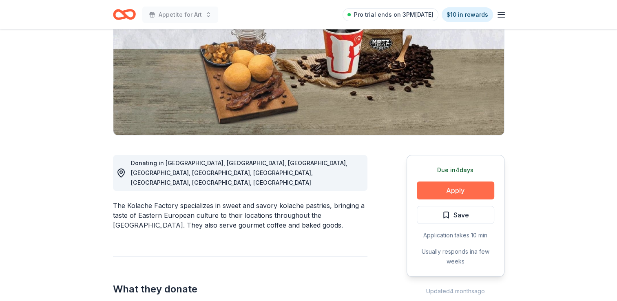
click at [457, 193] on button "Apply" at bounding box center [455, 190] width 77 height 18
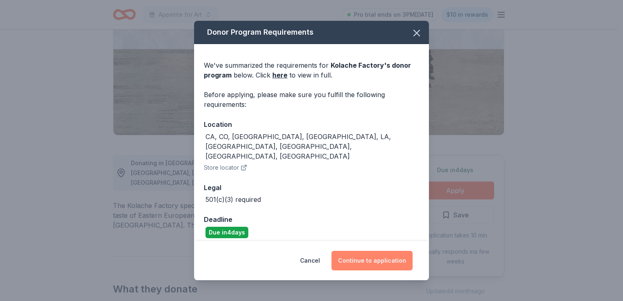
click at [370, 256] on button "Continue to application" at bounding box center [371, 261] width 81 height 20
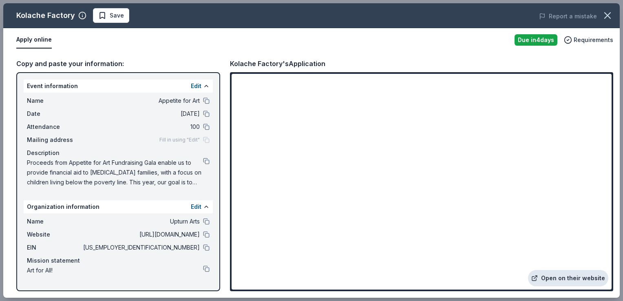
click at [558, 282] on link "Open on their website" at bounding box center [568, 278] width 80 height 16
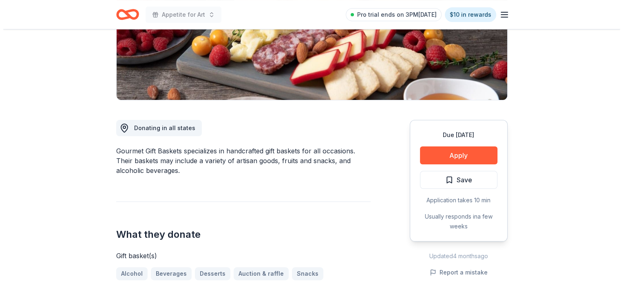
scroll to position [154, 0]
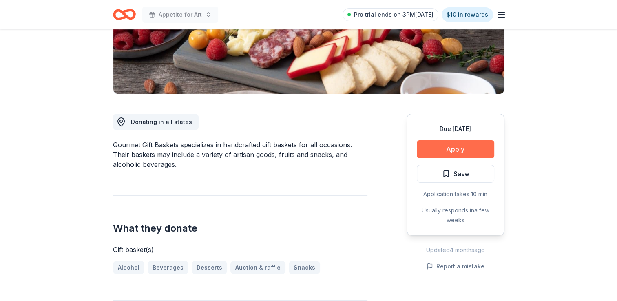
click at [474, 147] on button "Apply" at bounding box center [455, 149] width 77 height 18
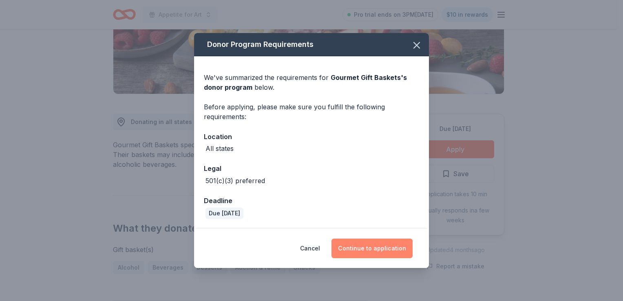
click at [378, 246] on button "Continue to application" at bounding box center [371, 248] width 81 height 20
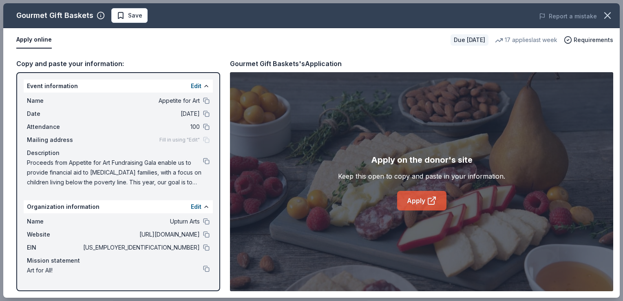
click at [427, 203] on icon at bounding box center [432, 201] width 10 height 10
click at [128, 14] on span "Save" at bounding box center [135, 16] width 14 height 10
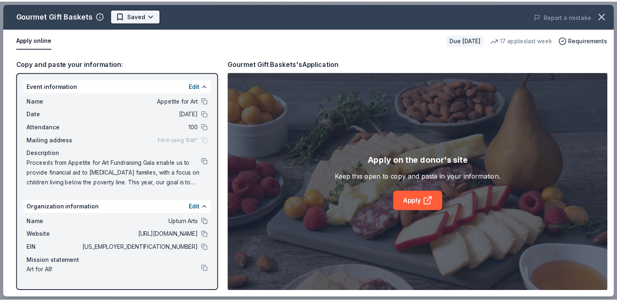
scroll to position [0, 0]
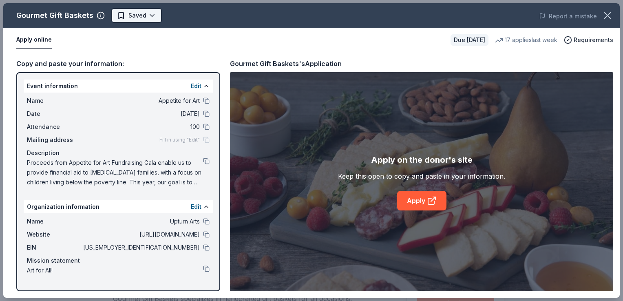
click at [148, 18] on body "Appetite for Art Pro trial ends on 3PM[DATE] $10 in rewards Due [DATE] Share Go…" at bounding box center [308, 150] width 617 height 301
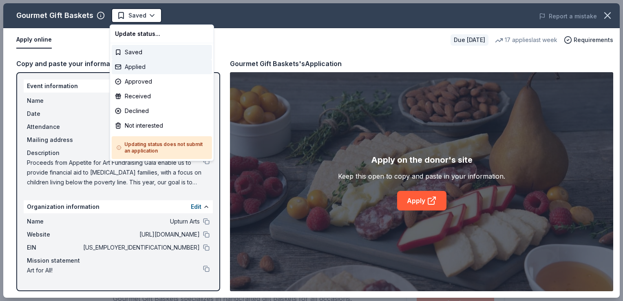
click at [139, 71] on div "Applied" at bounding box center [162, 67] width 100 height 15
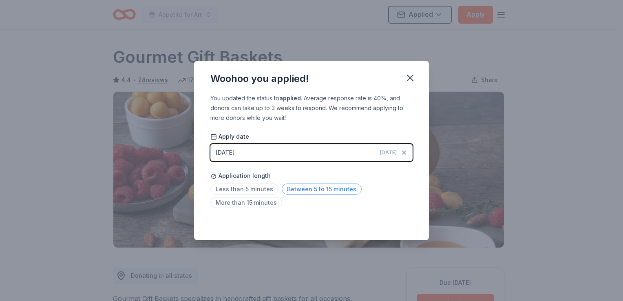
click at [326, 188] on span "Between 5 to 15 minutes" at bounding box center [322, 188] width 80 height 11
click at [413, 79] on icon "button" at bounding box center [409, 77] width 11 height 11
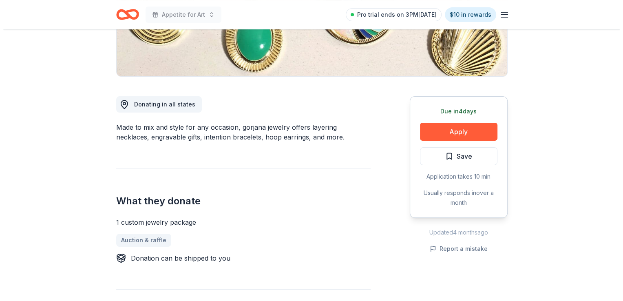
scroll to position [196, 0]
